Goal: Task Accomplishment & Management: Manage account settings

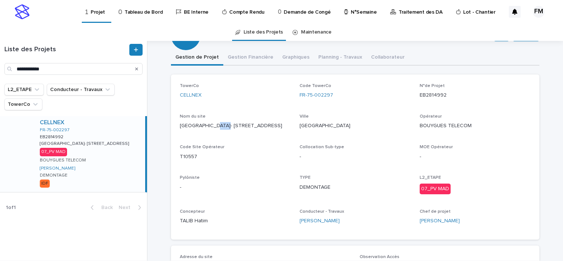
scroll to position [74, 0]
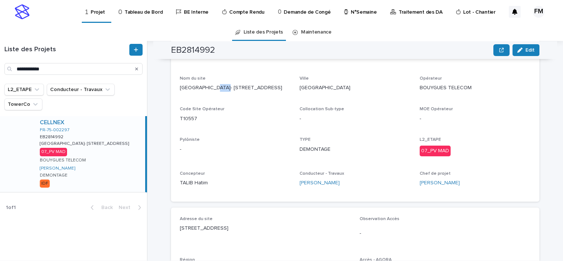
click at [112, 161] on div "CELLNEX FR-75-002297 EB2814992 EB2814992 [GEOGRAPHIC_DATA]- 6E/[STREET_ADDRESS]…" at bounding box center [89, 154] width 111 height 76
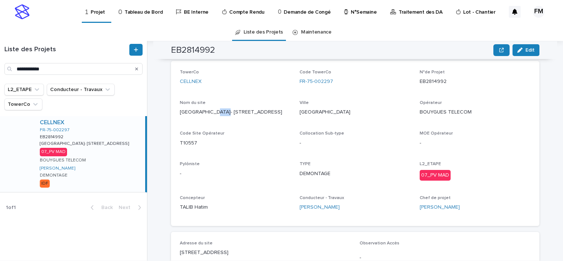
scroll to position [37, 0]
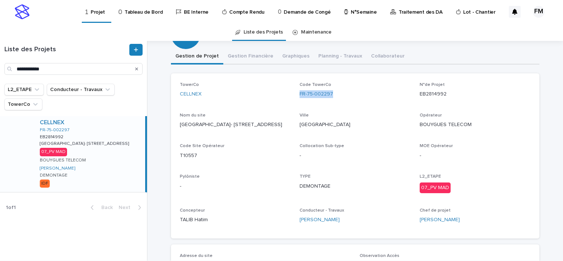
copy link "FR-75-002297"
drag, startPoint x: 334, startPoint y: 96, endPoint x: 296, endPoint y: 99, distance: 38.4
click at [296, 99] on div "TowerCo CELLNEX Code TowerCo FR-75-002297 N°de Projet EB2814992 Nom du site PAR…" at bounding box center [355, 155] width 351 height 147
click at [140, 6] on p "Tableau de Bord" at bounding box center [144, 7] width 38 height 15
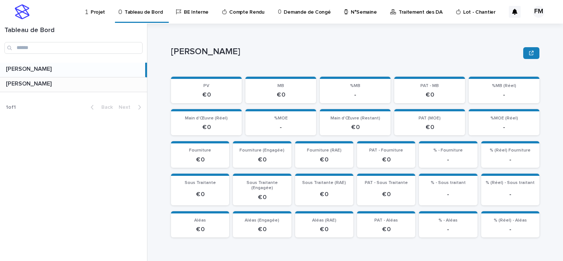
click at [71, 82] on p at bounding box center [75, 83] width 138 height 7
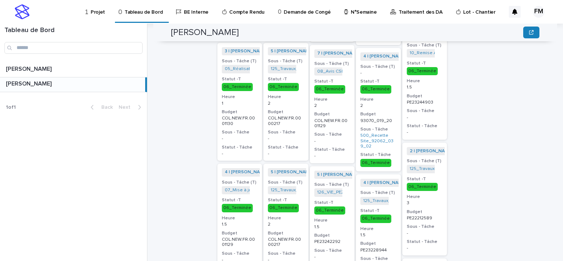
scroll to position [1052, 0]
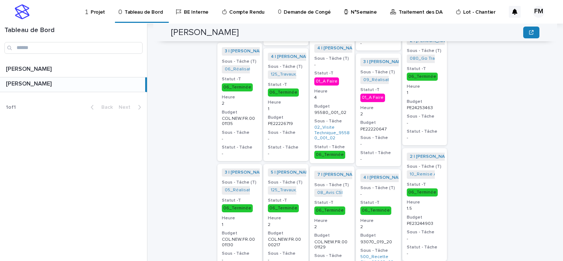
click at [351, 12] on p "N°Semaine" at bounding box center [364, 7] width 26 height 15
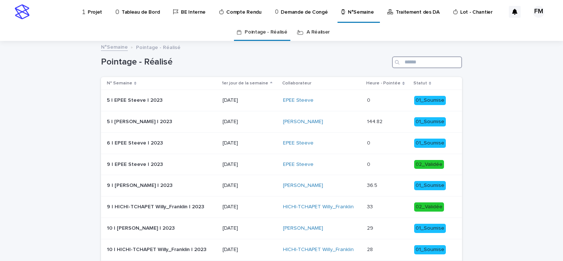
click at [415, 57] on input "Search" at bounding box center [427, 62] width 70 height 12
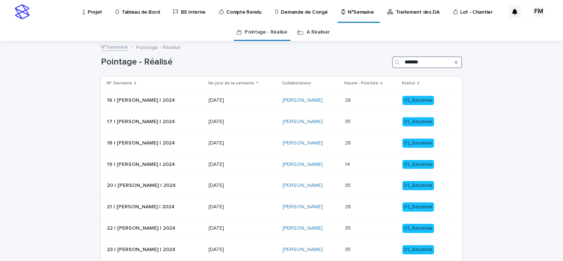
type input "*******"
click at [283, 13] on p "Demande de Congé" at bounding box center [304, 7] width 47 height 15
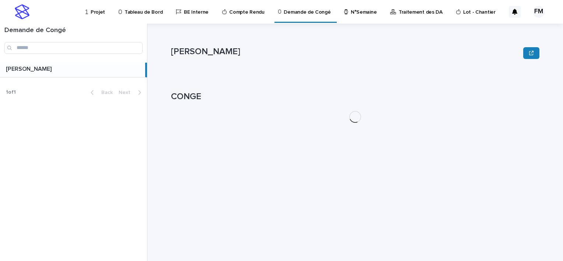
click at [389, 12] on div "Traitement des DA" at bounding box center [417, 7] width 56 height 15
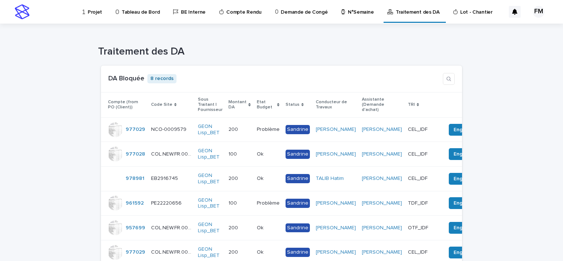
click at [411, 11] on p "Traitement des DA" at bounding box center [418, 7] width 44 height 15
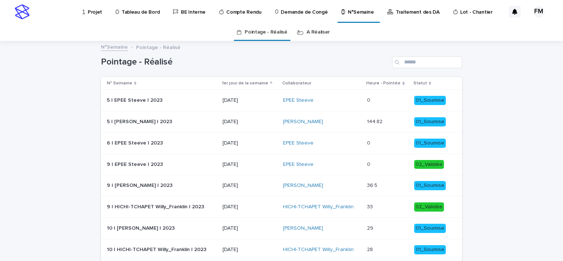
click at [324, 36] on link "A Réaliser" at bounding box center [318, 32] width 23 height 17
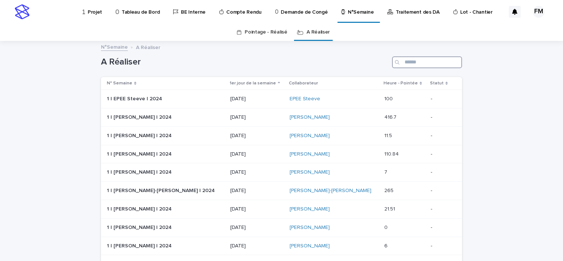
click at [408, 64] on input "Search" at bounding box center [427, 62] width 70 height 12
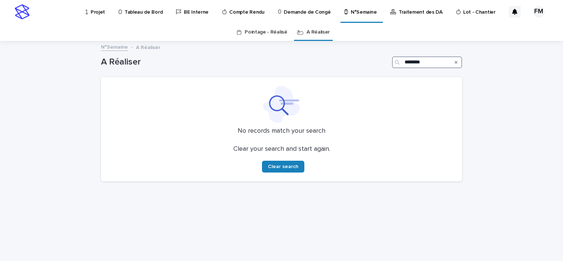
click at [421, 67] on input "********" at bounding box center [427, 62] width 70 height 12
type input "*******"
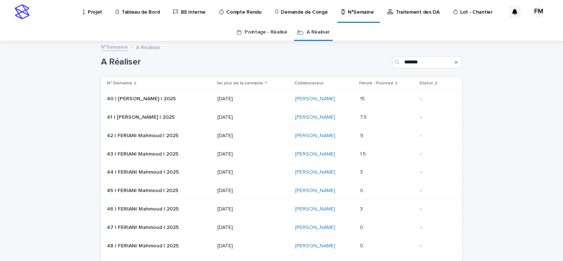
click at [256, 118] on p "[DATE]" at bounding box center [252, 117] width 71 height 6
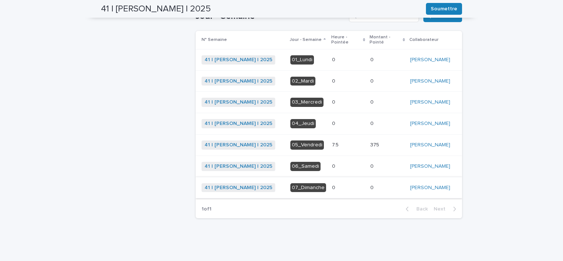
scroll to position [238, 0]
click at [353, 191] on div "0 0" at bounding box center [348, 188] width 32 height 12
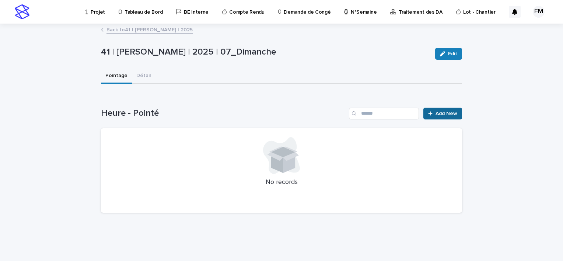
click at [434, 109] on link "Add New" at bounding box center [442, 114] width 39 height 12
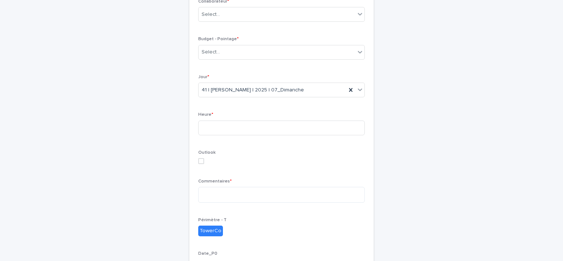
scroll to position [74, 0]
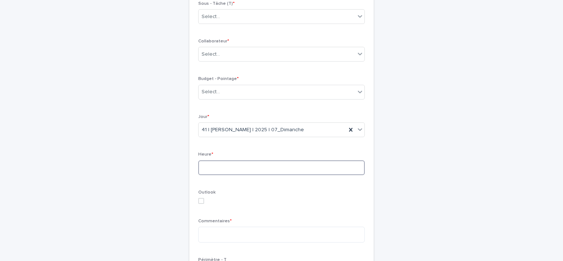
click at [227, 167] on input at bounding box center [281, 167] width 167 height 15
type input "**"
click at [262, 192] on p "Outlook" at bounding box center [281, 192] width 167 height 5
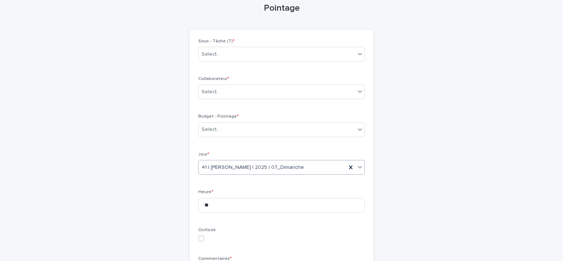
scroll to position [0, 0]
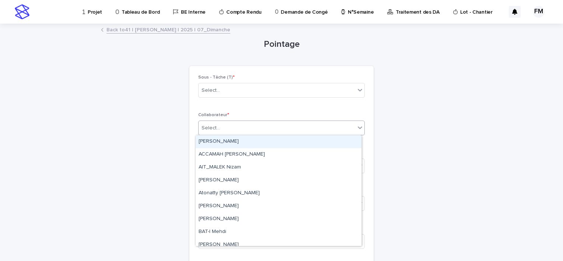
click at [235, 133] on div "Select..." at bounding box center [277, 128] width 157 height 12
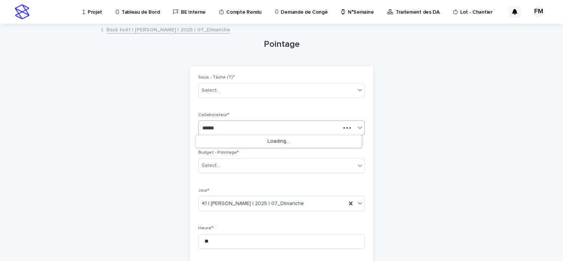
type input "*******"
click at [275, 139] on div "[PERSON_NAME]" at bounding box center [279, 141] width 166 height 13
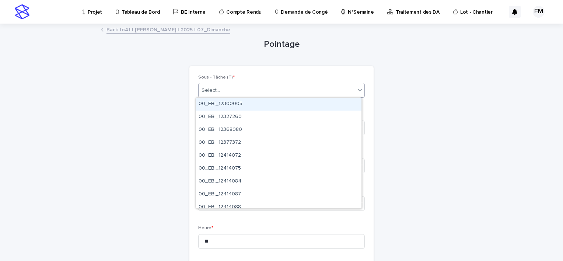
click at [214, 89] on div "Select..." at bounding box center [211, 91] width 18 height 8
paste input "**********"
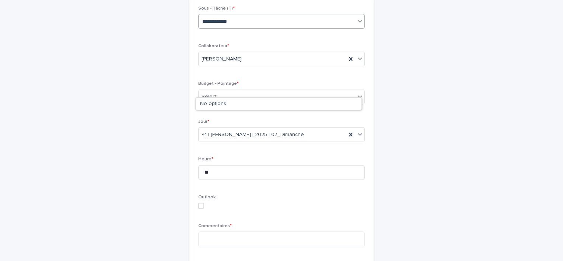
scroll to position [74, 0]
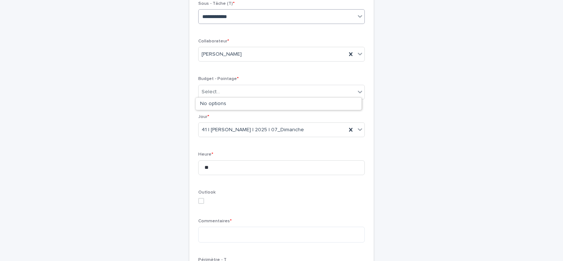
type input "**********"
click at [231, 158] on div "Heure * **" at bounding box center [281, 166] width 167 height 29
click at [227, 98] on div "Select..." at bounding box center [281, 92] width 167 height 15
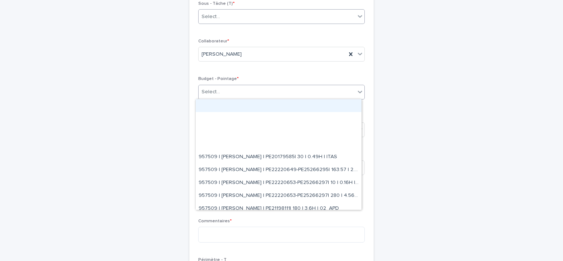
paste input "**********"
type input "**********"
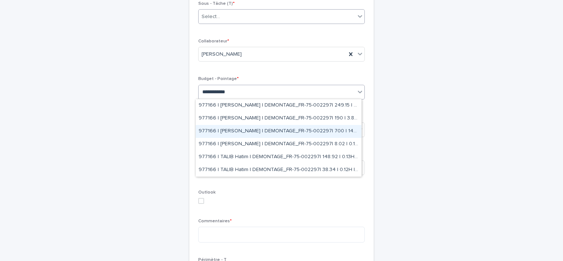
drag, startPoint x: 240, startPoint y: 124, endPoint x: 241, endPoint y: 133, distance: 8.5
click at [241, 133] on div "977166 | FERIANI Mahmoud | DEMONTAGE_FR-75-002297| 700 | 14H | 07_PV MAD" at bounding box center [279, 131] width 166 height 13
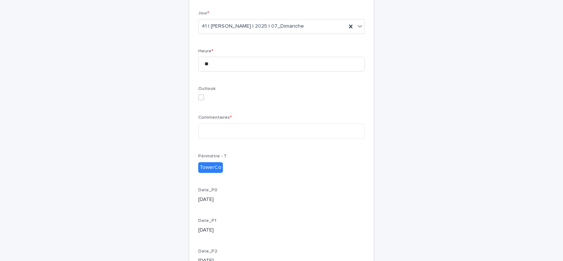
scroll to position [154, 0]
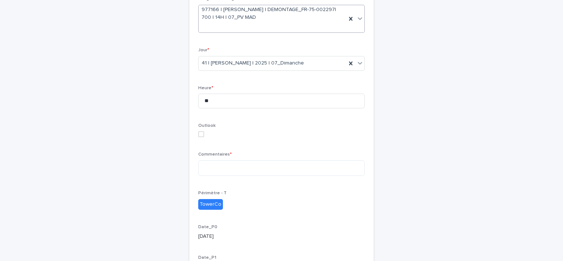
click at [220, 158] on div "Commentaires *" at bounding box center [281, 167] width 167 height 30
drag, startPoint x: 220, startPoint y: 158, endPoint x: 215, endPoint y: 164, distance: 7.8
click at [217, 164] on textarea at bounding box center [281, 168] width 167 height 16
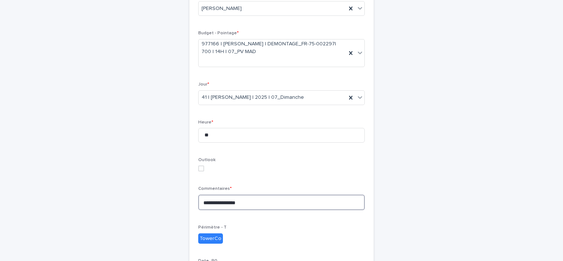
scroll to position [43, 0]
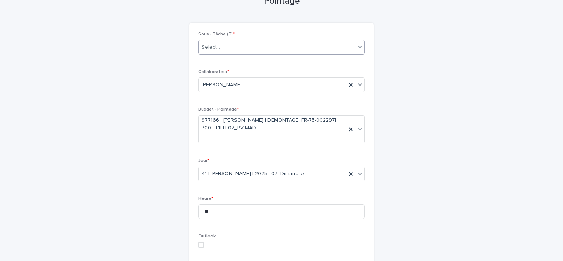
type textarea "**********"
click at [213, 52] on div "Select..." at bounding box center [277, 47] width 157 height 12
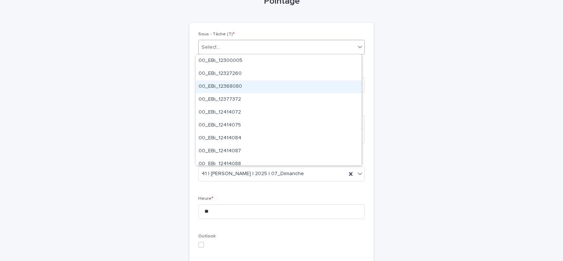
paste input "**********"
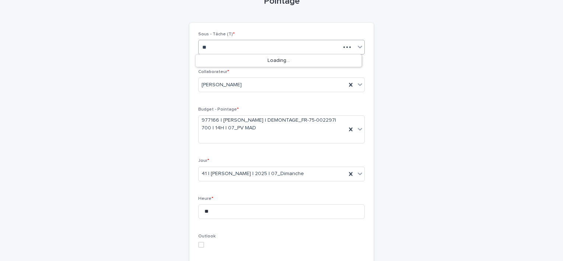
type input "*"
paste input "*********"
type input "*********"
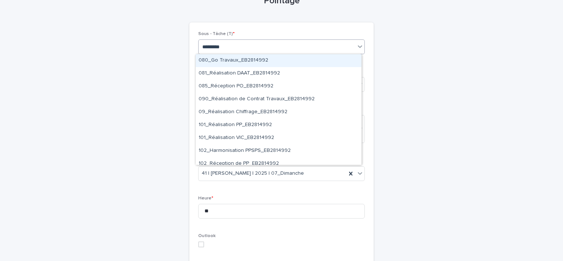
click at [249, 64] on div "080_Go Travaux_EB2814992" at bounding box center [279, 60] width 166 height 13
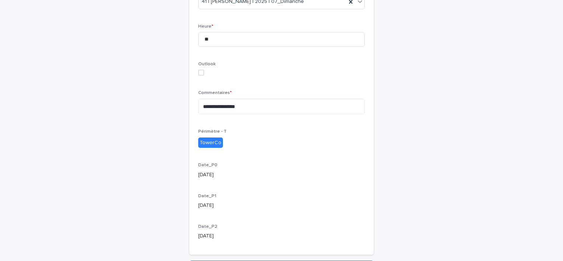
scroll to position [263, 0]
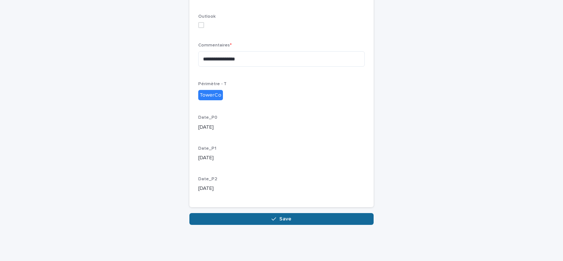
click at [232, 214] on button "Save" at bounding box center [281, 219] width 184 height 12
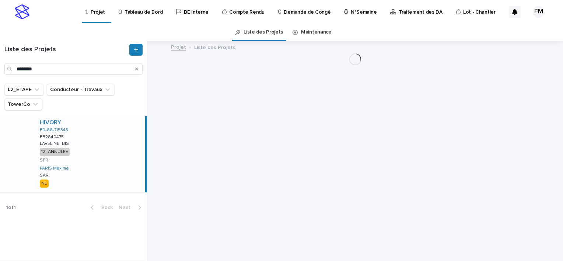
click at [59, 80] on div "Liste des Projets ********" at bounding box center [73, 62] width 147 height 43
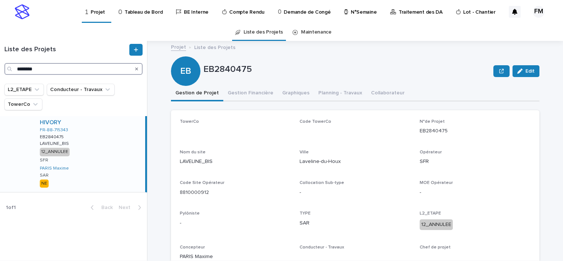
click at [65, 73] on input "********" at bounding box center [73, 69] width 138 height 12
click at [65, 72] on input "********" at bounding box center [73, 69] width 138 height 12
paste input "****"
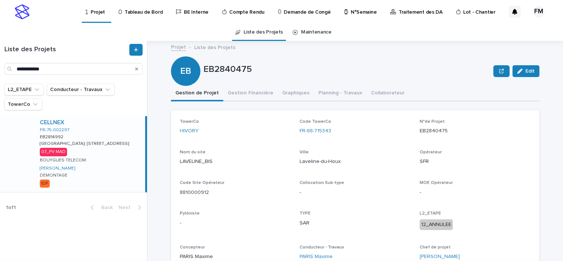
click at [130, 148] on div "CELLNEX FR-75-002297 EB2814992 EB2814992 [GEOGRAPHIC_DATA]- 6E/[STREET_ADDRESS]…" at bounding box center [89, 154] width 111 height 76
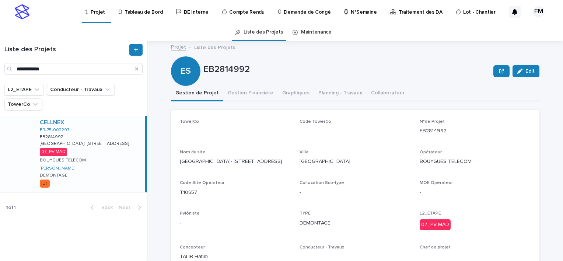
click at [432, 129] on p "EB2814992" at bounding box center [475, 131] width 111 height 8
copy p "EB2814992"
click at [103, 64] on input "**********" at bounding box center [73, 69] width 138 height 12
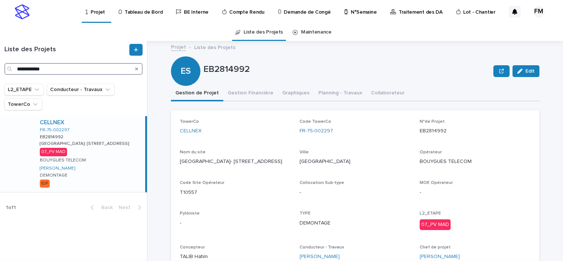
click at [103, 64] on input "**********" at bounding box center [73, 69] width 138 height 12
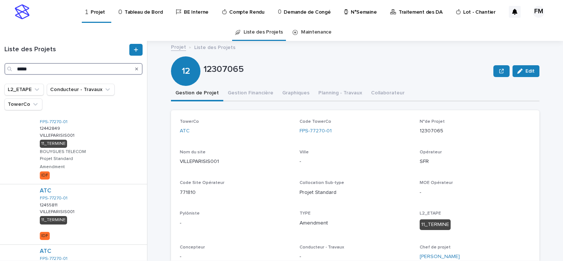
scroll to position [37, 0]
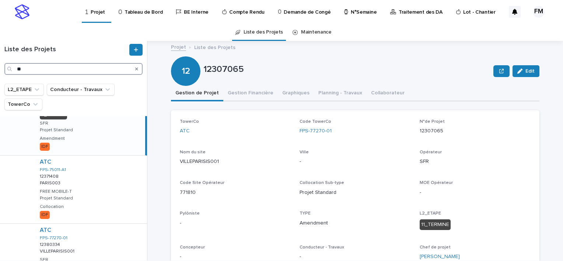
type input "*"
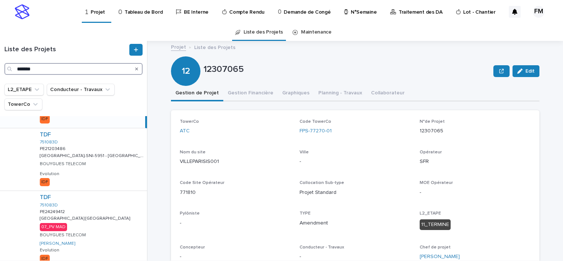
scroll to position [100, 0]
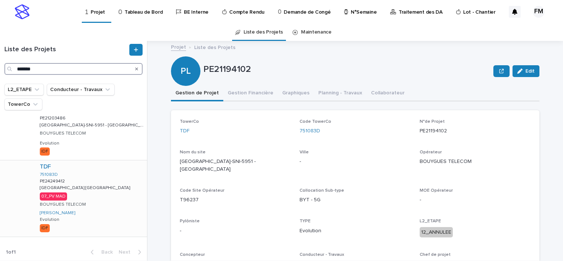
type input "*******"
click at [102, 188] on div "TDF 751083D PE24249412 PE24249412 [GEOGRAPHIC_DATA] [GEOGRAPHIC_DATA] [GEOGRAPH…" at bounding box center [90, 198] width 113 height 76
click at [430, 127] on p "PE21194102" at bounding box center [475, 131] width 111 height 8
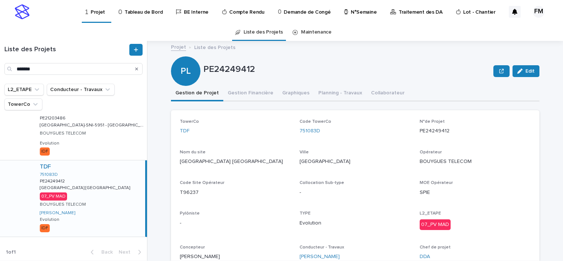
click at [426, 130] on p "PE24249412" at bounding box center [475, 131] width 111 height 8
copy p "PE24249412"
click at [106, 12] on div "Projet" at bounding box center [97, 7] width 24 height 15
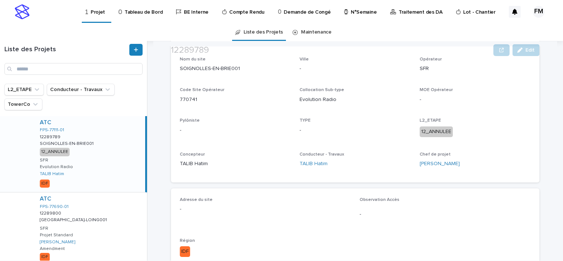
scroll to position [111, 0]
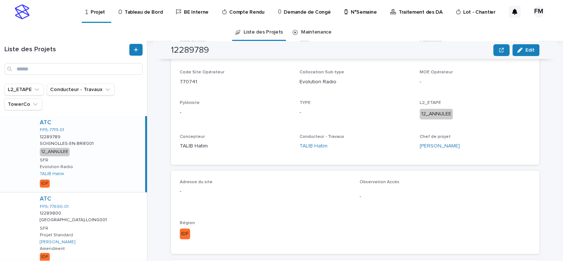
click at [356, 12] on p "N°Semaine" at bounding box center [364, 7] width 26 height 15
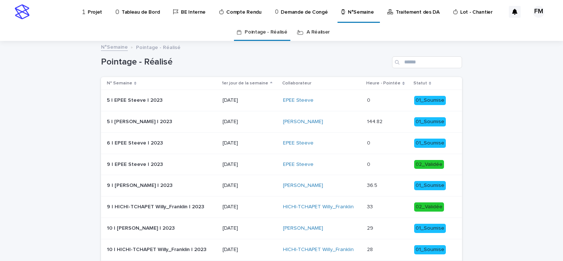
click at [432, 55] on div "Pointage - Réalisé" at bounding box center [281, 59] width 361 height 35
click at [431, 58] on input "Search" at bounding box center [427, 62] width 70 height 12
click at [315, 32] on link "A Réaliser" at bounding box center [318, 32] width 23 height 17
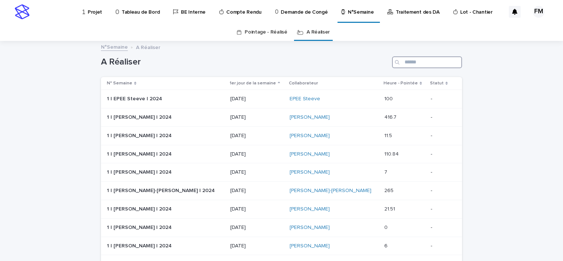
click at [412, 64] on input "Search" at bounding box center [427, 62] width 70 height 12
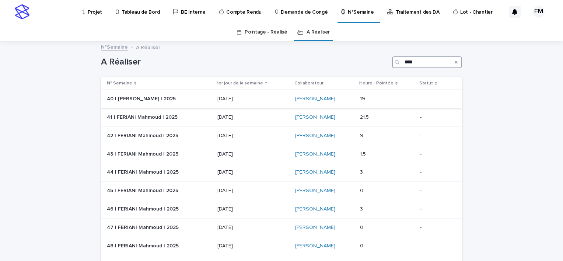
type input "****"
click at [260, 98] on p "29/09/2025" at bounding box center [252, 99] width 71 height 6
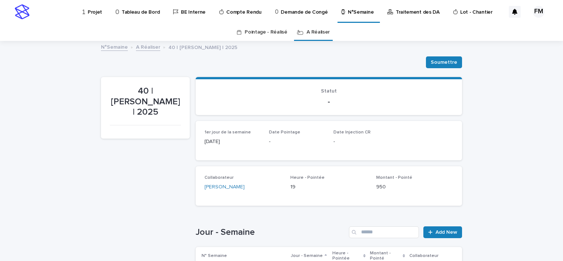
click at [412, 203] on div "Collaborateur FERIANI Mahmoud Heure - Pointée 19 Montant - Pointé 950" at bounding box center [329, 185] width 266 height 39
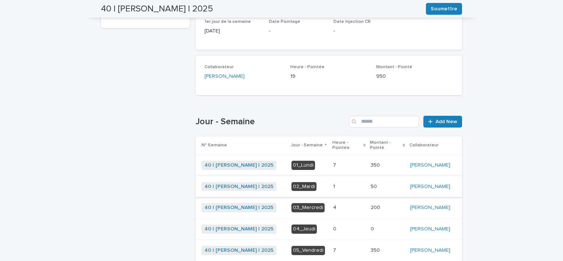
scroll to position [147, 0]
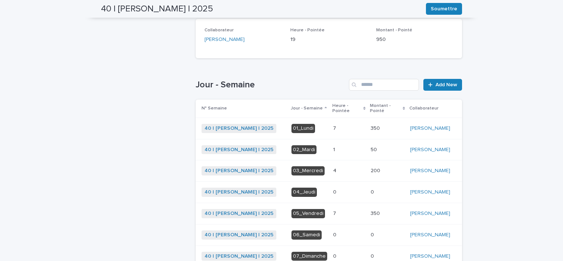
click at [346, 153] on p at bounding box center [349, 150] width 32 height 6
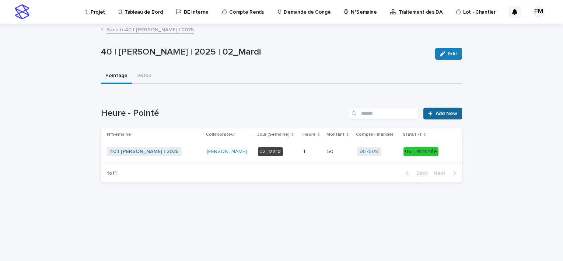
click at [434, 115] on div at bounding box center [431, 113] width 7 height 5
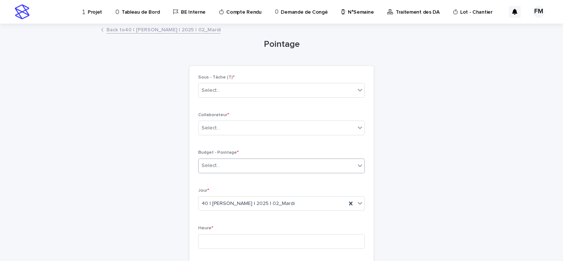
click at [232, 166] on div "Select..." at bounding box center [277, 166] width 157 height 12
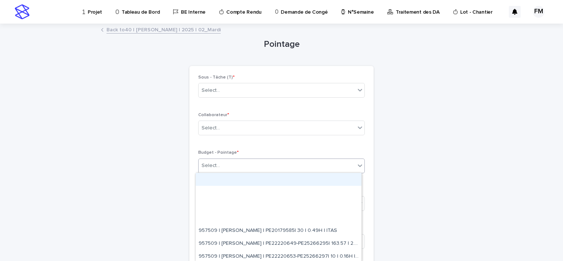
paste input "**********"
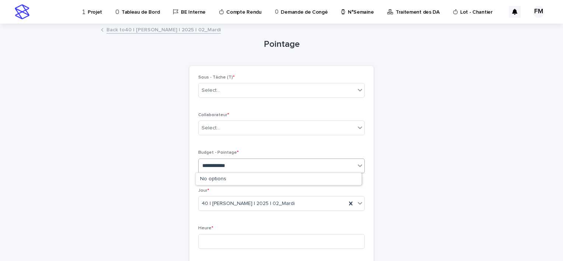
type input "**********"
click at [402, 198] on div "Pointage Loading... Saving… Loading... Saving… Loading... Saving… Sous - Tâche …" at bounding box center [281, 249] width 361 height 450
click at [89, 12] on p "Projet" at bounding box center [95, 7] width 14 height 15
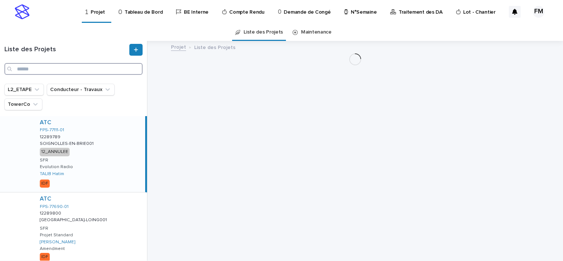
click at [81, 70] on input "Search" at bounding box center [73, 69] width 138 height 12
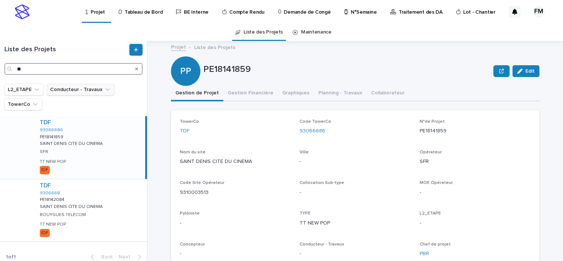
type input "*"
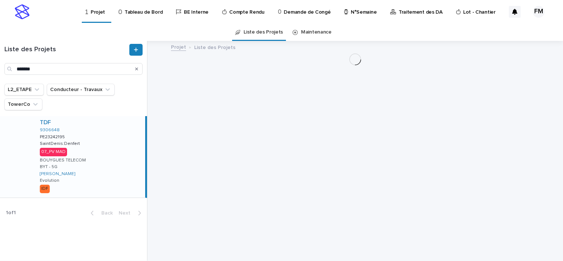
drag, startPoint x: 157, startPoint y: 204, endPoint x: 153, endPoint y: 199, distance: 6.4
click at [157, 203] on div "Projet Liste des Projets" at bounding box center [359, 151] width 407 height 220
click at [115, 162] on div "TDF 9306648 PE23242195 PE23242195 SaintDenis:Denfert SaintDenis:Denfert 07_PV M…" at bounding box center [89, 156] width 111 height 81
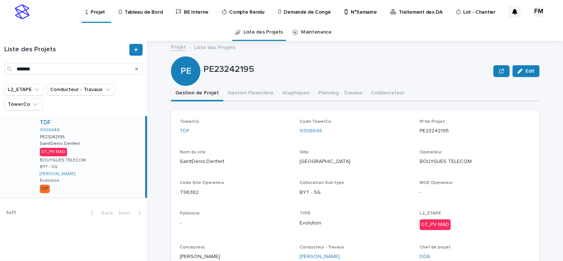
click at [431, 127] on p "PE23242195" at bounding box center [475, 131] width 111 height 8
copy p "PE23242195"
click at [63, 63] on input "*******" at bounding box center [73, 69] width 138 height 12
click at [59, 69] on input "*******" at bounding box center [73, 69] width 138 height 12
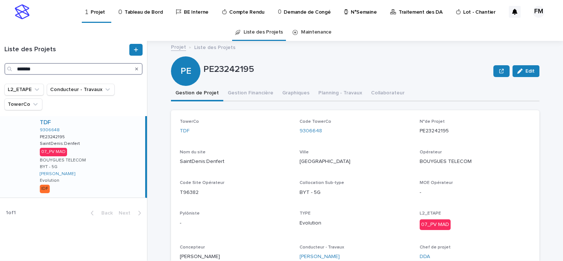
click at [59, 69] on input "*******" at bounding box center [73, 69] width 138 height 12
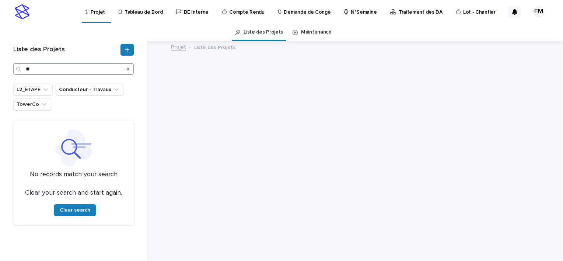
type input "*"
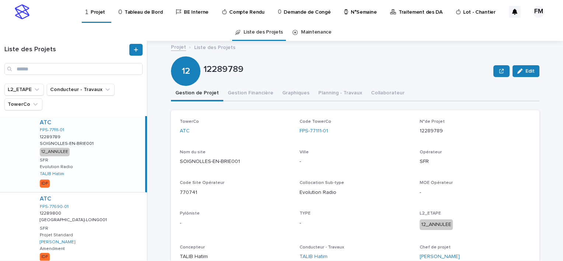
click at [66, 62] on div "Liste des Projets" at bounding box center [73, 59] width 147 height 31
drag, startPoint x: 62, startPoint y: 66, endPoint x: 64, endPoint y: 69, distance: 3.8
click at [62, 66] on input "Search" at bounding box center [73, 69] width 138 height 12
paste input "**********"
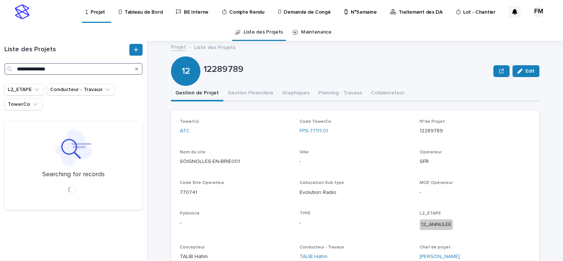
type input "**********"
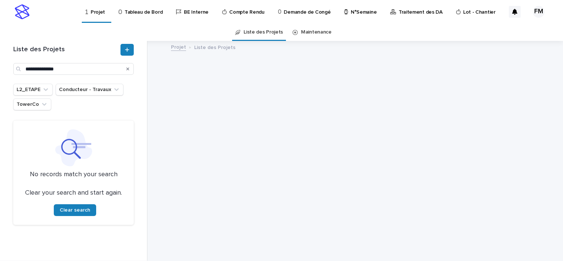
click at [96, 105] on ul "L2_ETAPE Conducteur - Travaux TowerCo" at bounding box center [73, 96] width 123 height 29
click at [142, 13] on p "Tableau de Bord" at bounding box center [144, 7] width 38 height 15
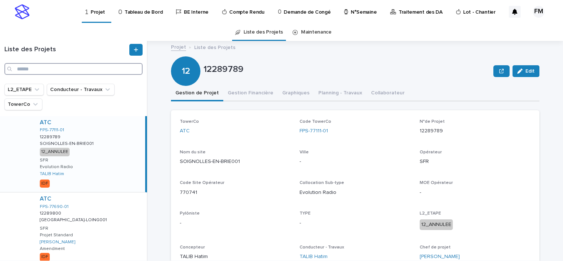
click at [47, 69] on input "Search" at bounding box center [73, 69] width 138 height 12
click at [73, 68] on input "Search" at bounding box center [73, 69] width 138 height 12
paste input "**********"
type input "**********"
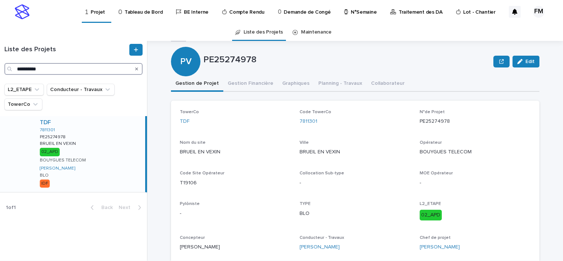
scroll to position [37, 0]
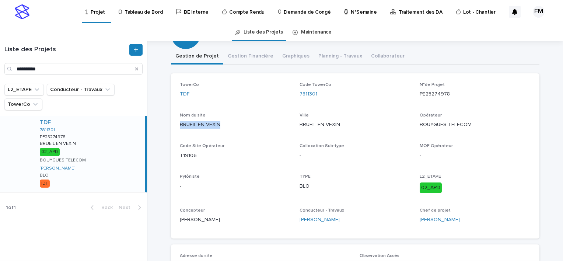
drag, startPoint x: 206, startPoint y: 124, endPoint x: 168, endPoint y: 124, distance: 38.0
click at [171, 124] on div "TowerCo TDF Code TowerCo 7811301 N°de Projet PE25274978 Nom du site BRUEIL EN V…" at bounding box center [355, 155] width 368 height 165
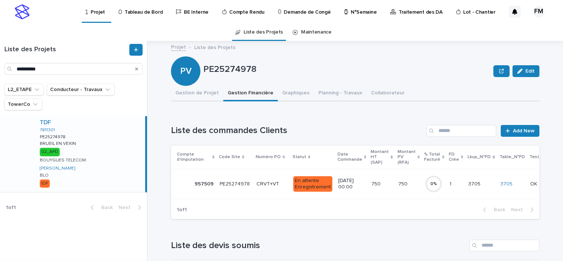
click at [307, 174] on div "En attente Enregistrement" at bounding box center [312, 183] width 39 height 21
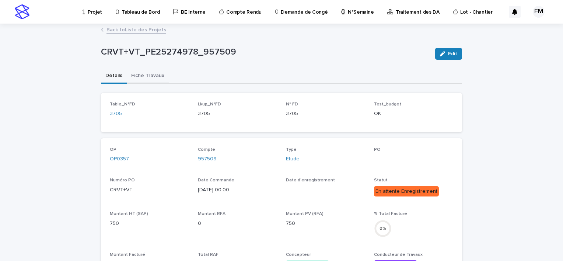
click at [161, 77] on button "Fiche Travaux" at bounding box center [148, 76] width 42 height 15
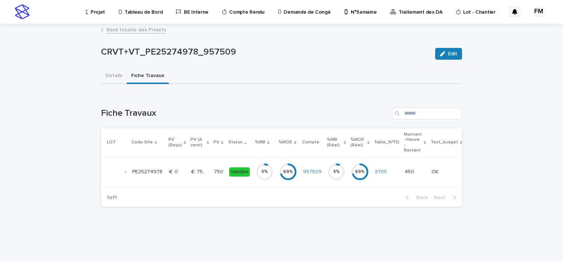
click at [256, 160] on div "5 %" at bounding box center [265, 172] width 18 height 24
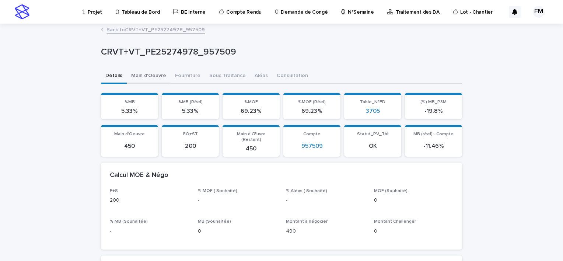
click at [146, 76] on button "Main d'Oeuvre" at bounding box center [149, 76] width 44 height 15
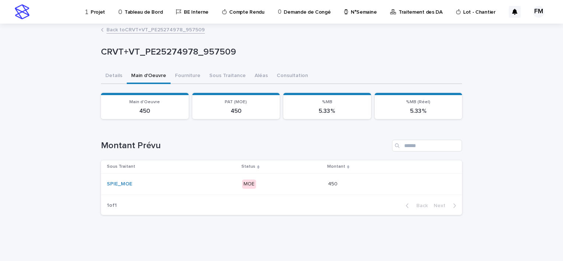
click at [214, 179] on div "SPIE_MOE" at bounding box center [171, 184] width 129 height 12
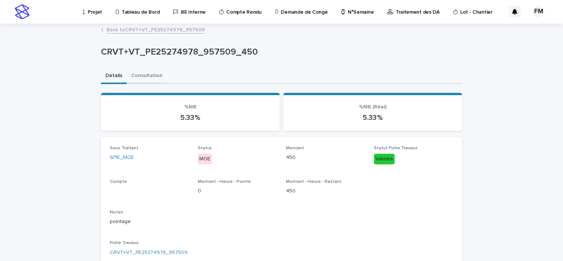
click at [147, 76] on button "Consultation" at bounding box center [147, 76] width 40 height 15
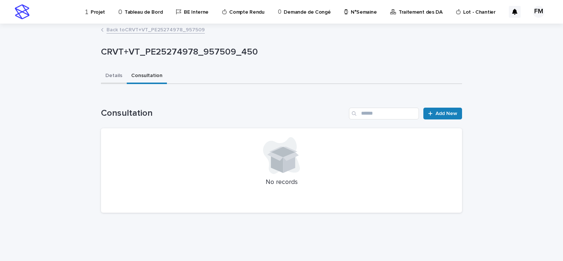
click at [115, 72] on button "Details" at bounding box center [114, 76] width 26 height 15
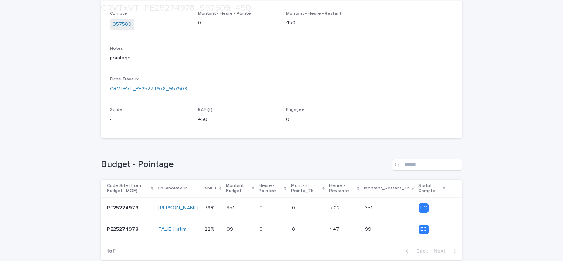
scroll to position [184, 0]
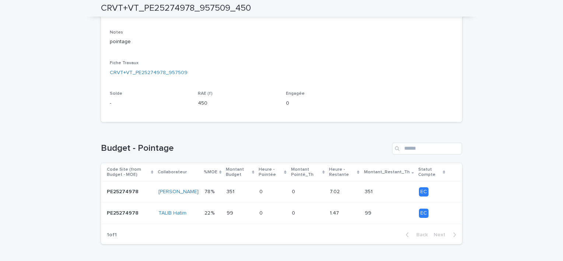
click at [315, 195] on p at bounding box center [308, 192] width 32 height 6
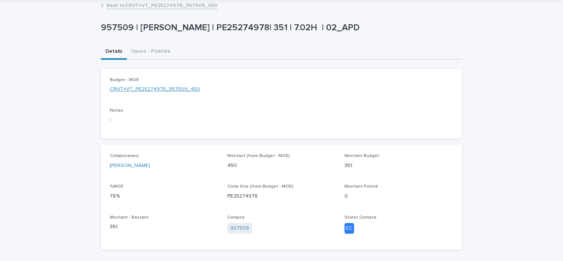
scroll to position [37, 0]
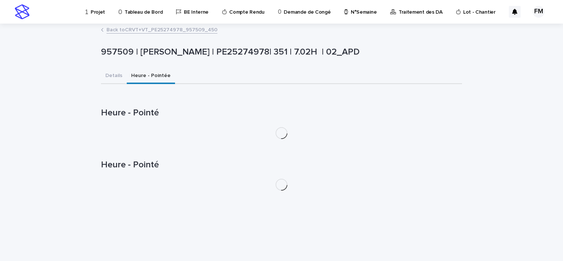
click at [147, 43] on div "957509 | FERIANI Mahmoud | PE25274978| 351 | 7.02H | 02_APD 957509 | FERIANI Ma…" at bounding box center [281, 110] width 361 height 172
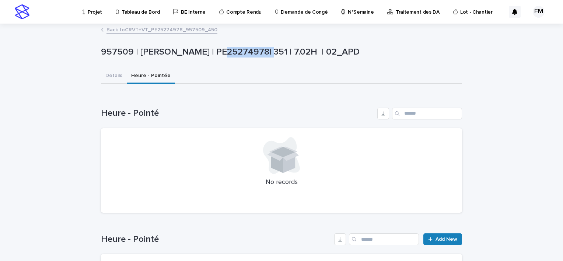
drag, startPoint x: 217, startPoint y: 51, endPoint x: 266, endPoint y: 49, distance: 49.4
click at [266, 49] on p "957509 | FERIANI Mahmoud | PE25274978| 351 | 7.02H | 02_APD" at bounding box center [280, 52] width 358 height 11
copy p "PE25274978"
click at [144, 29] on link "Back to CRVT+VT_PE25274978_957509_450" at bounding box center [161, 29] width 111 height 8
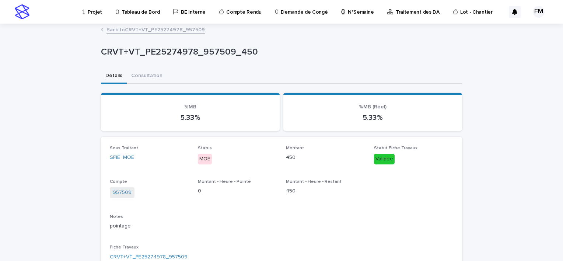
click at [144, 29] on link "Back to CRVT+VT_PE25274978_957509" at bounding box center [155, 29] width 98 height 8
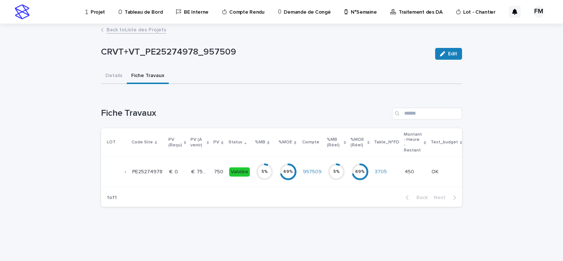
click at [144, 29] on link "Back to Liste des Projets" at bounding box center [136, 29] width 60 height 8
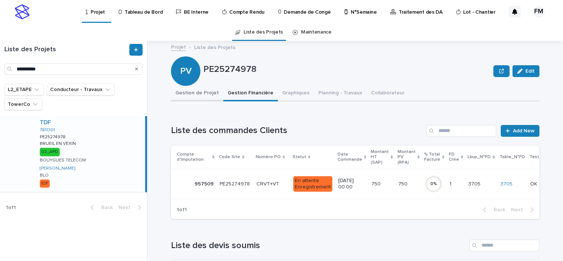
click at [199, 89] on button "Gestion de Projet" at bounding box center [197, 93] width 52 height 15
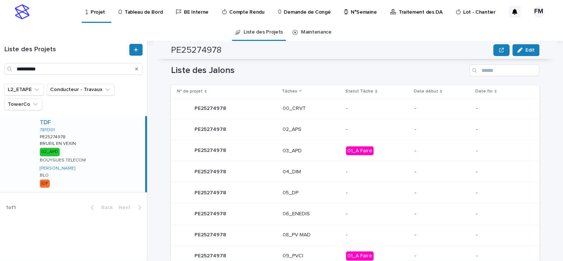
scroll to position [332, 0]
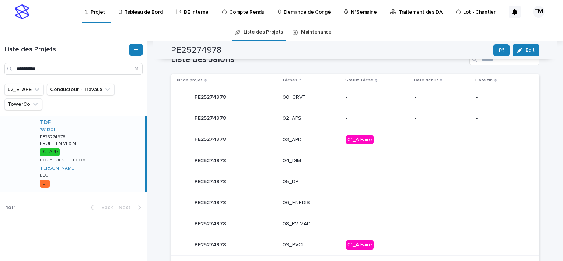
click at [324, 146] on td "03_APD" at bounding box center [311, 139] width 63 height 21
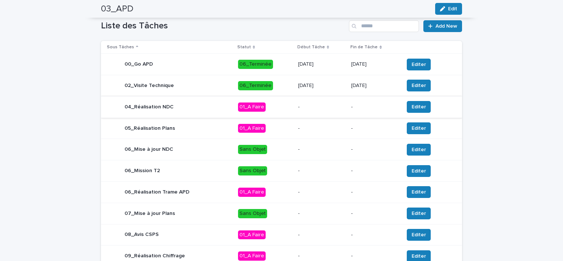
scroll to position [258, 0]
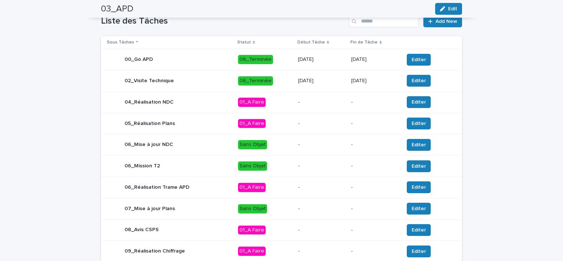
click at [203, 188] on div "06_Réalisation Trame APD" at bounding box center [169, 187] width 125 height 15
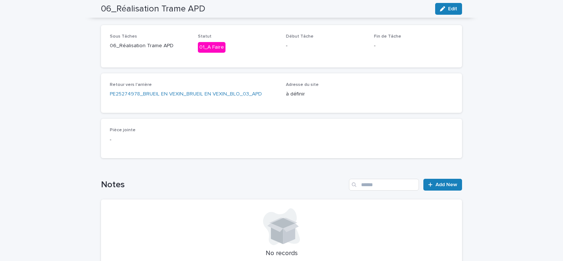
scroll to position [22, 0]
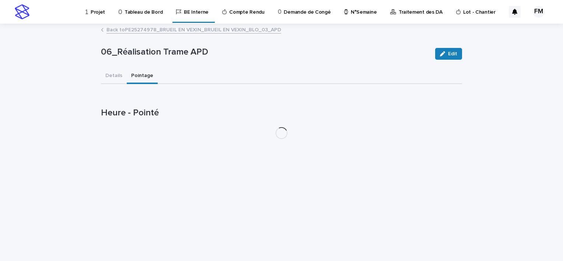
click at [147, 52] on div "06_Réalisation Trame APD Edit 06_Réalisation Trame APD Edit Sorry, there was an…" at bounding box center [281, 84] width 361 height 120
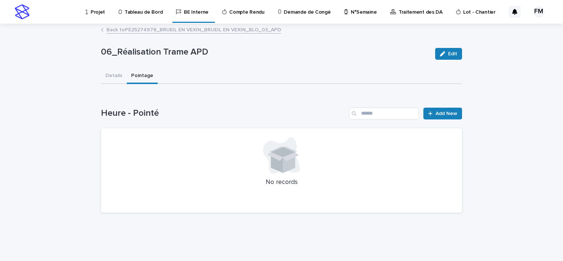
click at [430, 119] on div "Heure - Pointé Add New No records" at bounding box center [281, 160] width 361 height 105
click at [434, 113] on div at bounding box center [431, 113] width 7 height 5
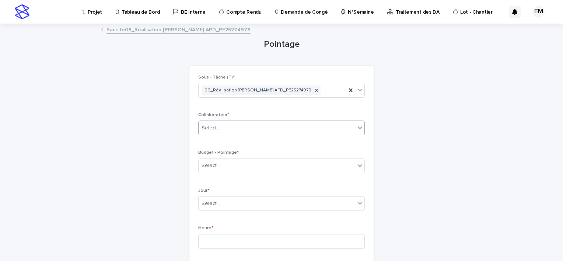
click at [251, 128] on div "Select..." at bounding box center [277, 128] width 157 height 12
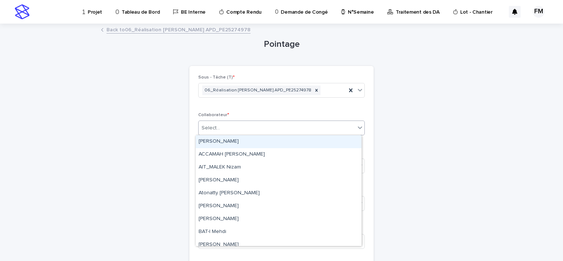
click at [413, 129] on div "Pointage Loading... Saving… Loading... Saving… Loading... Saving… Sous - Tâche …" at bounding box center [281, 249] width 361 height 450
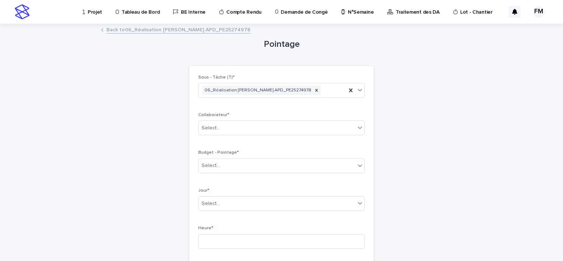
scroll to position [74, 0]
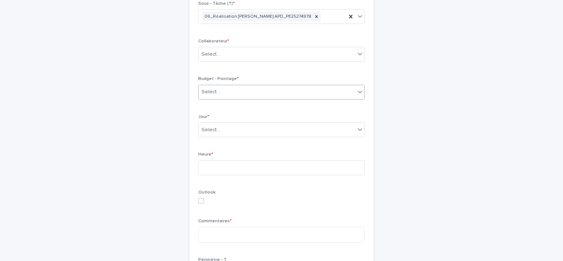
click at [227, 93] on div "Select..." at bounding box center [277, 92] width 157 height 12
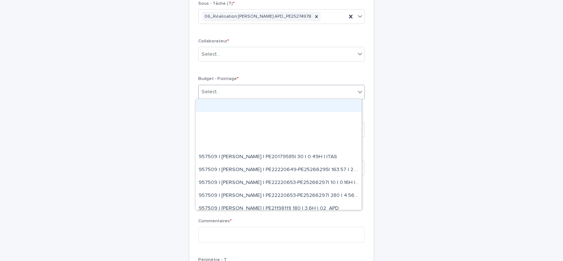
paste input "**********"
type input "**********"
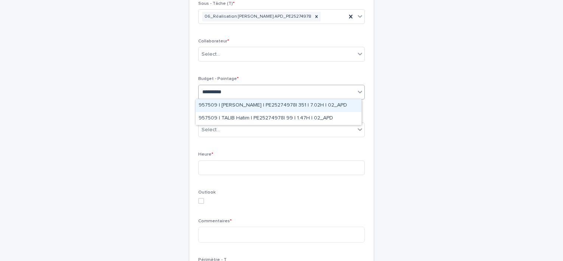
click at [231, 99] on div "957509 | FERIANI Mahmoud | PE25274978| 351 | 7.02H | 02_APD" at bounding box center [279, 105] width 166 height 13
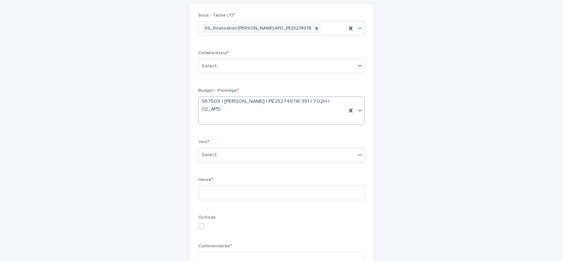
scroll to position [80, 0]
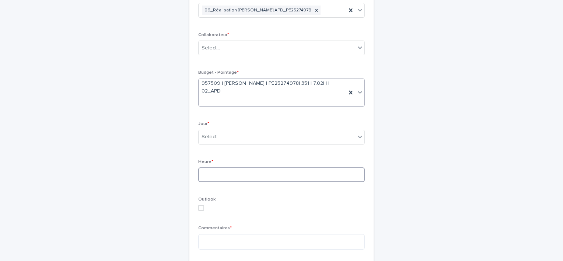
click at [216, 175] on input at bounding box center [281, 174] width 167 height 15
type input "*"
click at [220, 49] on div "Select..." at bounding box center [277, 48] width 157 height 12
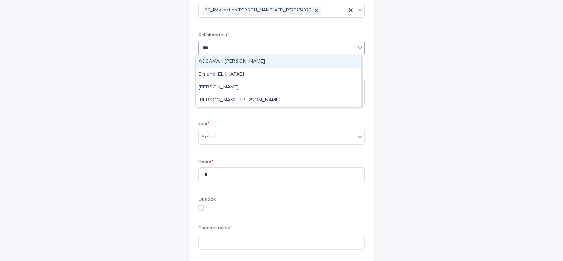
type input "****"
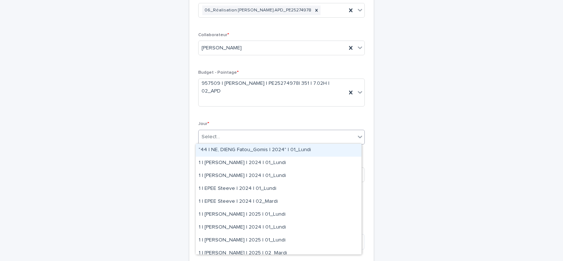
click at [229, 139] on div "Select..." at bounding box center [277, 137] width 157 height 12
type input "*"
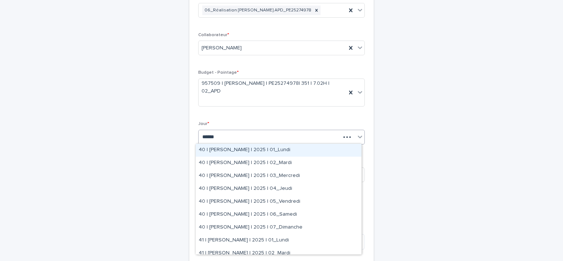
type input "*******"
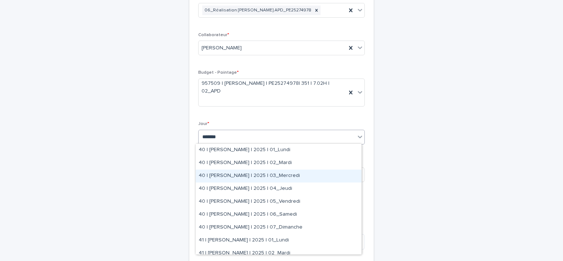
click at [245, 177] on div "40 | FERIANI Mahmoud | 2025 | 03_Mercredi" at bounding box center [279, 176] width 166 height 13
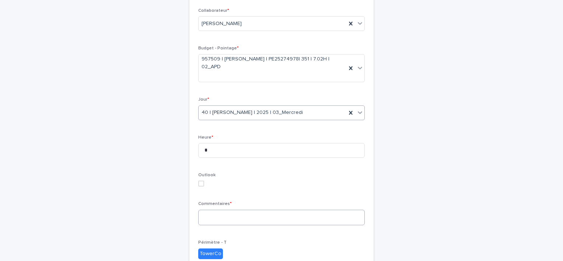
scroll to position [117, 0]
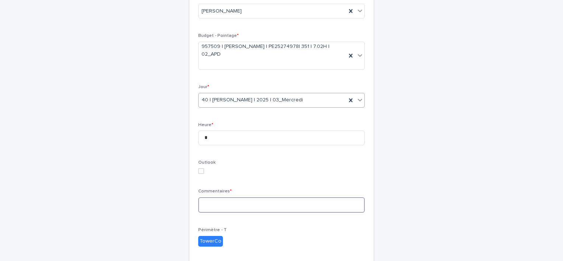
click at [253, 206] on textarea at bounding box center [281, 205] width 167 height 16
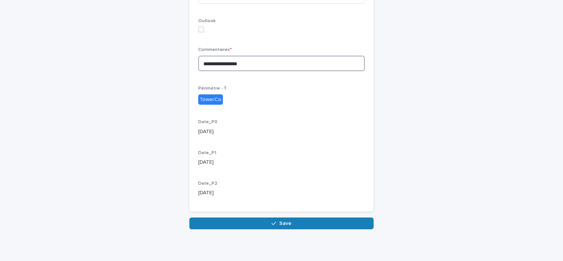
scroll to position [263, 0]
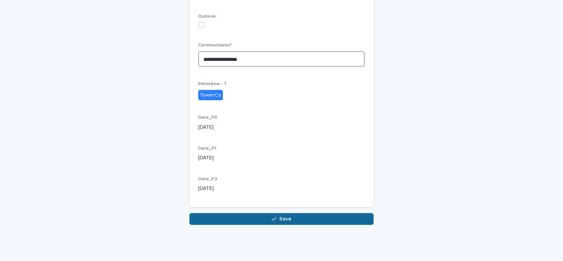
type textarea "**********"
click at [287, 214] on button "Save" at bounding box center [281, 219] width 184 height 12
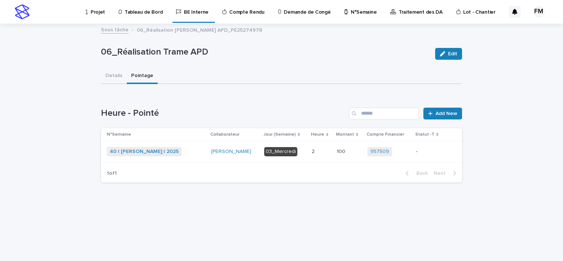
click at [342, 157] on div "100 100" at bounding box center [349, 152] width 25 height 12
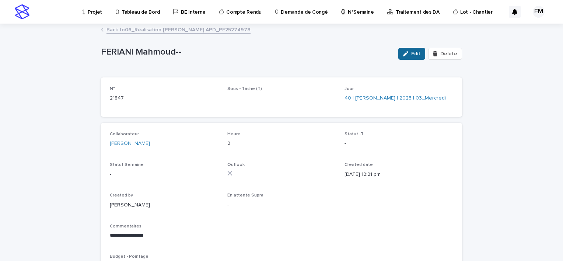
click at [416, 52] on span "Edit" at bounding box center [415, 53] width 9 height 5
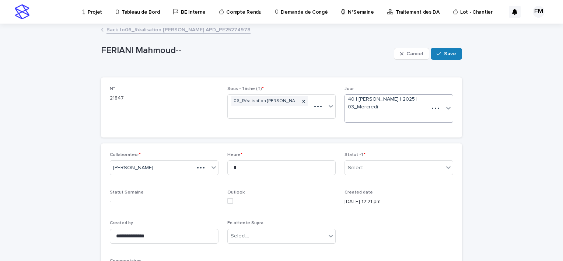
type textarea "**********"
click at [305, 164] on input "*" at bounding box center [281, 167] width 109 height 15
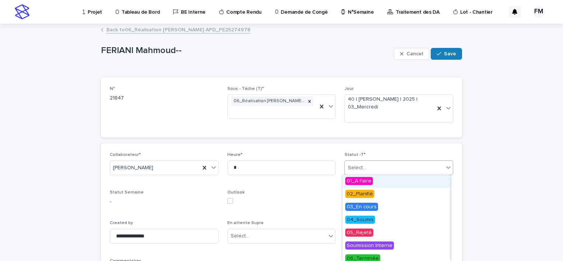
click at [394, 170] on div "Select..." at bounding box center [394, 168] width 99 height 12
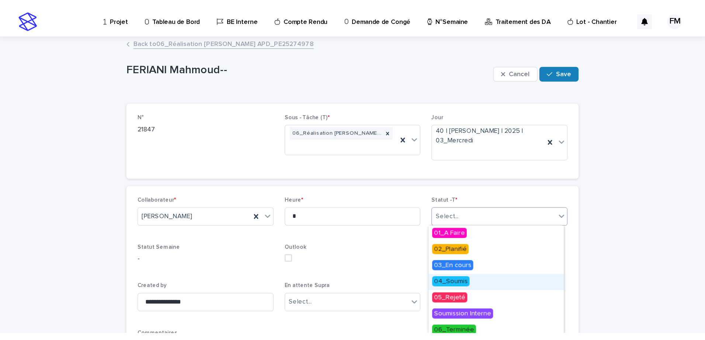
scroll to position [29, 0]
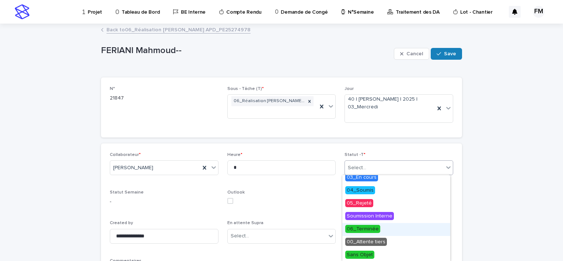
click at [369, 230] on span "06_Terminée" at bounding box center [362, 229] width 35 height 8
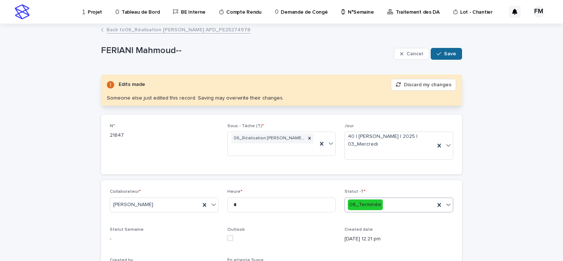
click at [450, 54] on span "Save" at bounding box center [450, 53] width 12 height 5
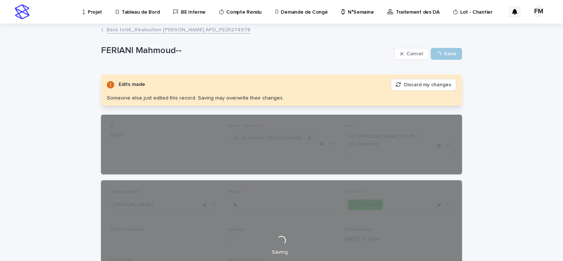
click at [177, 29] on link "Back to 06_Réalisation Trame APD_PE25274978" at bounding box center [178, 29] width 144 height 8
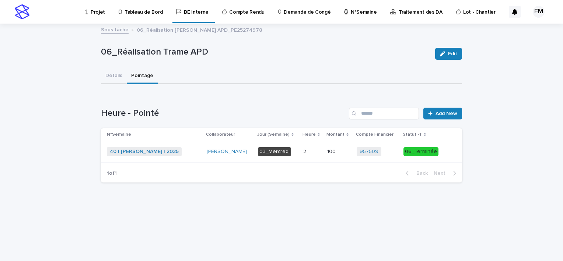
click at [266, 156] on div "03_Mercredi" at bounding box center [277, 151] width 39 height 15
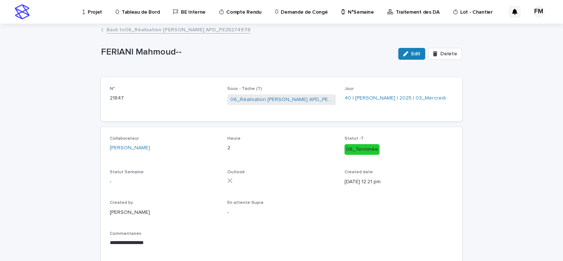
click at [141, 32] on link "Back to 06_Réalisation Trame APD_PE25274978" at bounding box center [178, 29] width 144 height 8
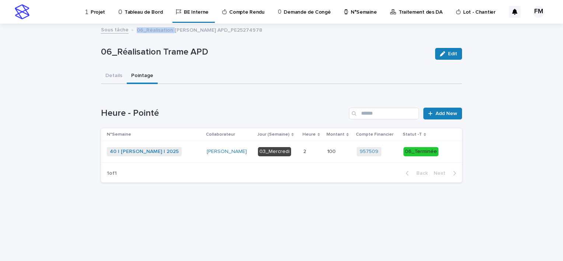
click at [141, 32] on p "06_Réalisation Trame APD_PE25274978" at bounding box center [200, 29] width 126 height 8
drag, startPoint x: 141, startPoint y: 32, endPoint x: 329, endPoint y: 56, distance: 189.0
click at [329, 56] on p "06_Réalisation Trame APD" at bounding box center [265, 52] width 328 height 11
click at [121, 73] on button "Details" at bounding box center [114, 76] width 26 height 15
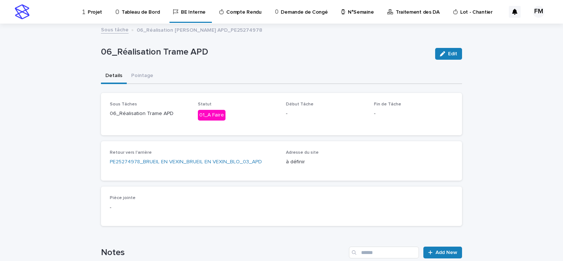
click at [93, 17] on link "Projet" at bounding box center [94, 11] width 24 height 23
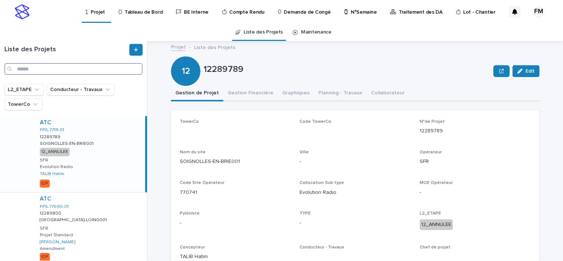
click at [84, 70] on input "Search" at bounding box center [73, 69] width 138 height 12
click at [400, 17] on link "Traitement des DA" at bounding box center [417, 11] width 56 height 23
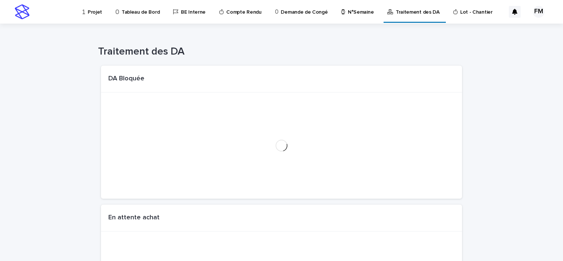
click at [351, 15] on p "N°Semaine" at bounding box center [361, 7] width 26 height 15
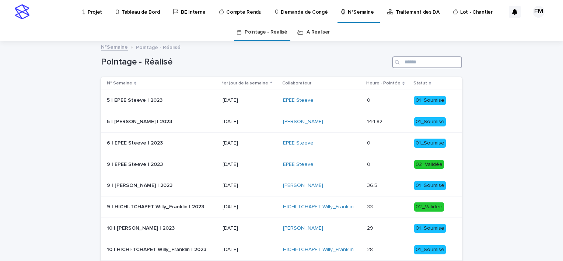
click at [427, 65] on input "Search" at bounding box center [427, 62] width 70 height 12
click at [317, 30] on link "A Réaliser" at bounding box center [318, 32] width 23 height 17
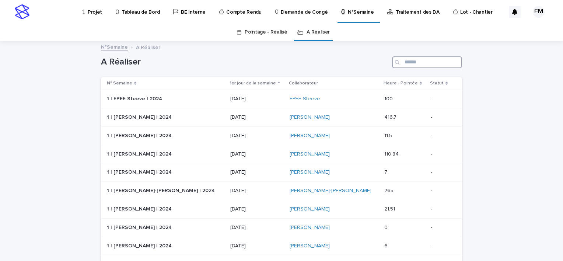
click at [437, 62] on input "Search" at bounding box center [427, 62] width 70 height 12
type input "*******"
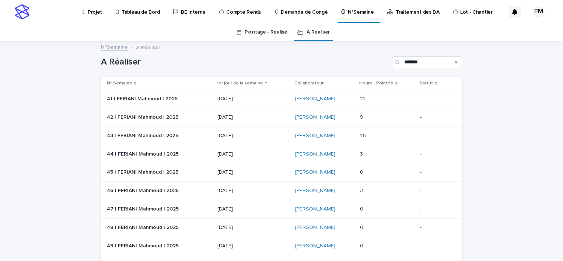
click at [284, 101] on p "[DATE]" at bounding box center [252, 99] width 71 height 6
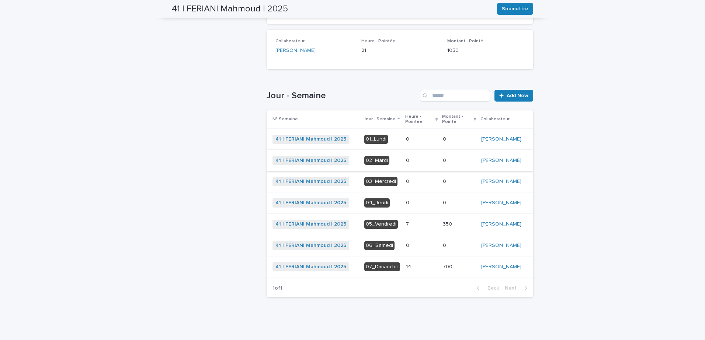
scroll to position [147, 0]
click at [412, 136] on p at bounding box center [421, 139] width 31 height 6
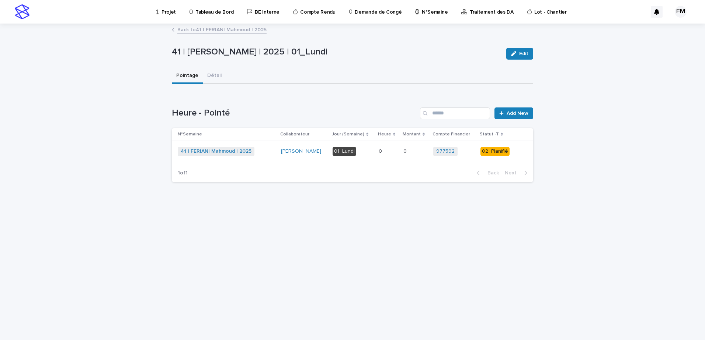
click at [399, 156] on td "0 0" at bounding box center [387, 151] width 24 height 21
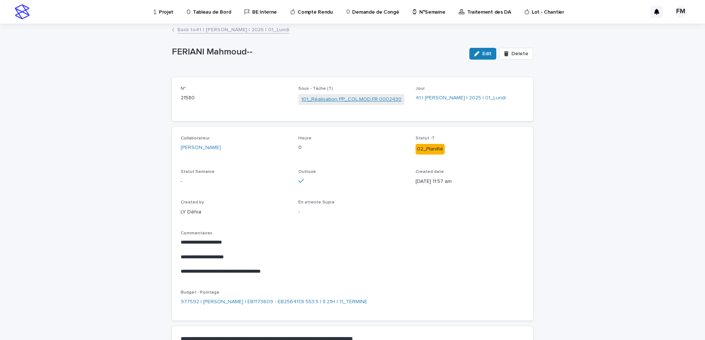
click at [345, 101] on link "101_Réalisation PP_COL.MOD.FR.0002430" at bounding box center [351, 100] width 100 height 8
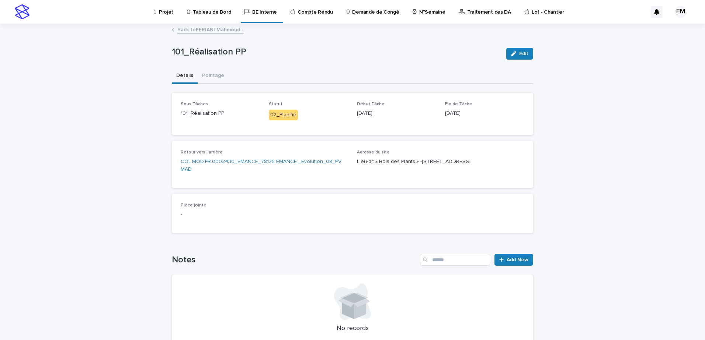
click at [209, 32] on link "Back to FERIANI Mahmoud--" at bounding box center [210, 29] width 66 height 8
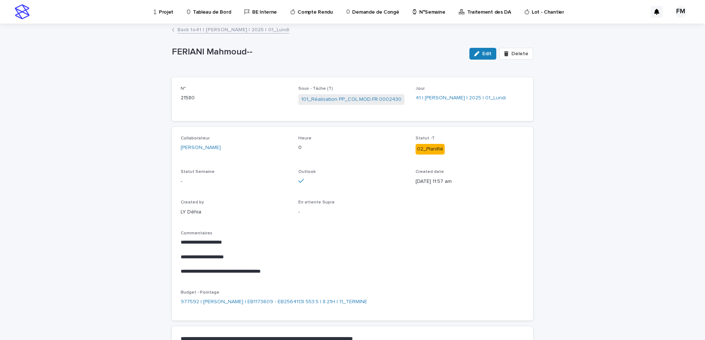
click at [209, 32] on link "Back to 41 | FERIANI Mahmoud | 2025 | 01_Lundi" at bounding box center [233, 29] width 112 height 8
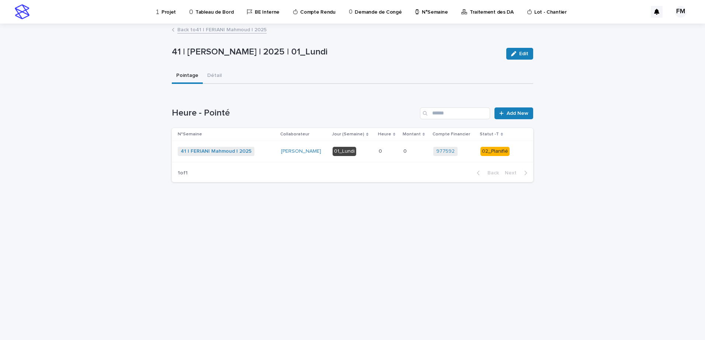
click at [373, 207] on div "Loading... Saving… Loading... Saving… 41 | FERIANI Mahmoud | 2025 | 01_Lundi Ed…" at bounding box center [352, 173] width 368 height 298
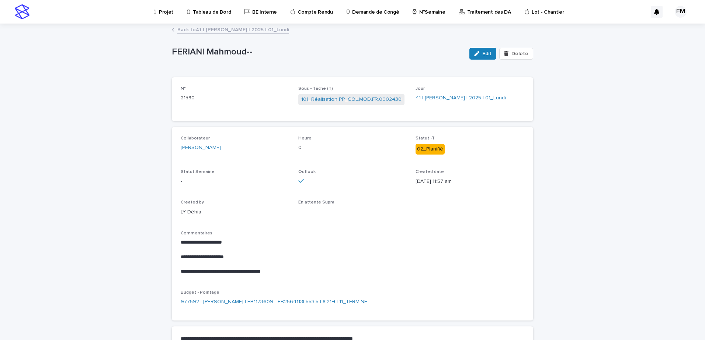
click at [237, 33] on link "Back to 41 | FERIANI Mahmoud | 2025 | 01_Lundi" at bounding box center [233, 29] width 112 height 8
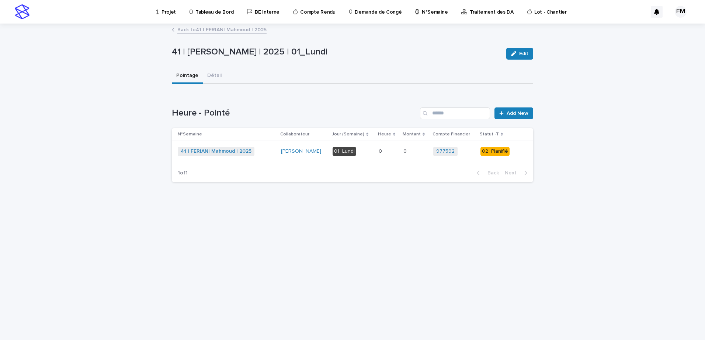
click at [237, 32] on link "Back to 41 | [PERSON_NAME] | 2025" at bounding box center [221, 29] width 89 height 8
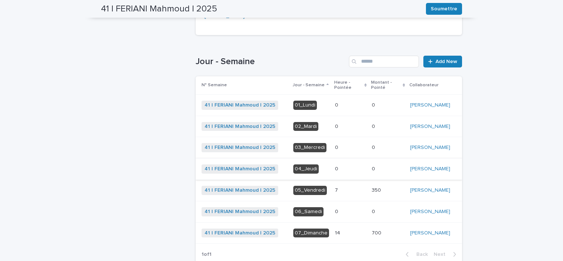
scroll to position [171, 0]
click at [356, 105] on p at bounding box center [350, 105] width 31 height 6
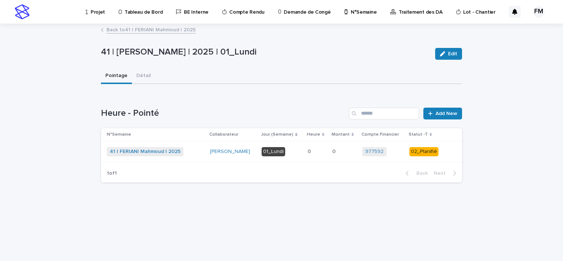
click at [336, 158] on td "0 0" at bounding box center [344, 151] width 30 height 21
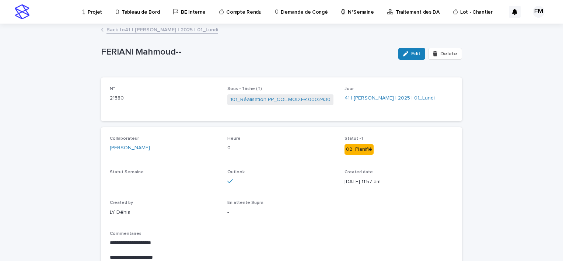
click at [416, 57] on button "Edit" at bounding box center [411, 54] width 27 height 12
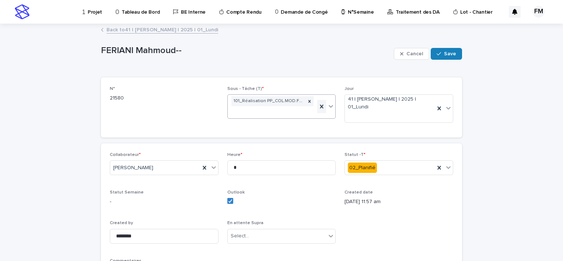
click at [319, 105] on icon at bounding box center [321, 106] width 7 height 7
paste input "**********"
type input "**********"
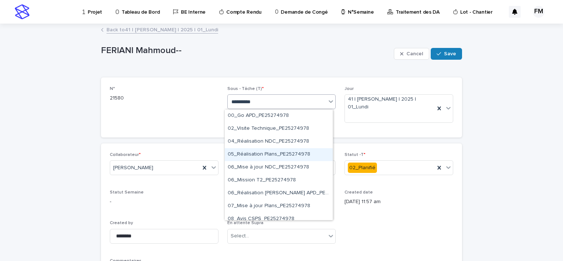
click at [273, 152] on div "05_Réalisation Plans_PE25274978" at bounding box center [279, 154] width 108 height 13
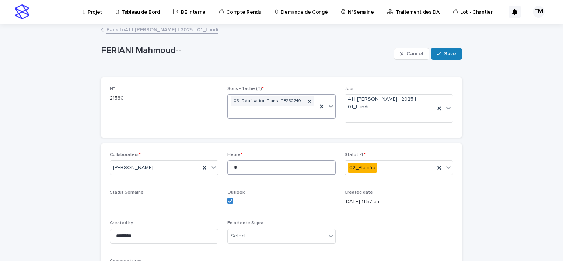
click at [250, 164] on input "*" at bounding box center [281, 167] width 109 height 15
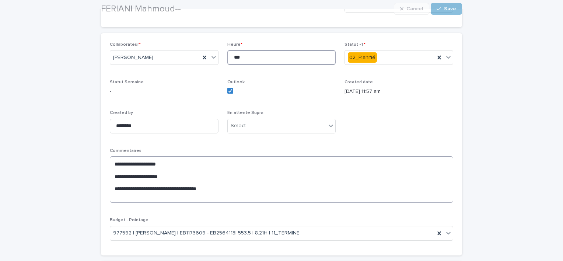
scroll to position [111, 0]
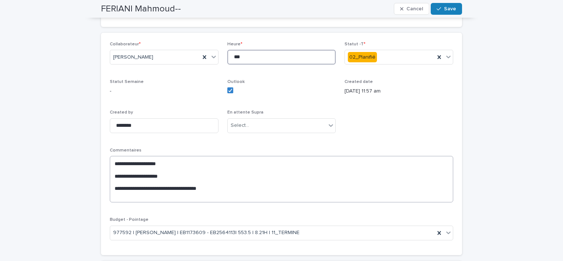
type input "***"
drag, startPoint x: 136, startPoint y: 173, endPoint x: 89, endPoint y: 158, distance: 49.6
click at [89, 158] on div "**********" at bounding box center [281, 143] width 563 height 458
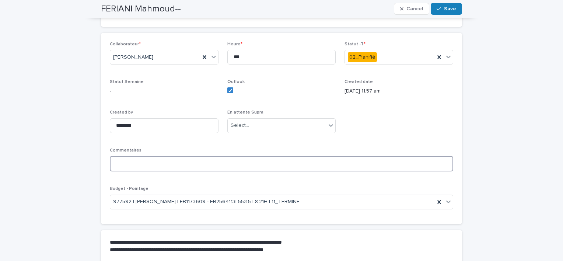
type textarea "*"
type textarea "*********"
click at [435, 198] on div at bounding box center [439, 201] width 9 height 13
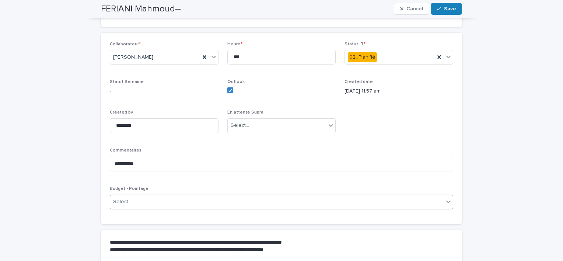
click at [278, 202] on div "Select..." at bounding box center [276, 202] width 333 height 12
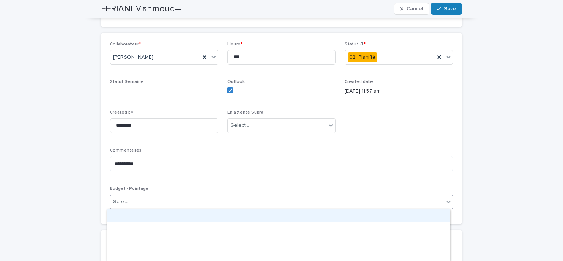
paste input "**********"
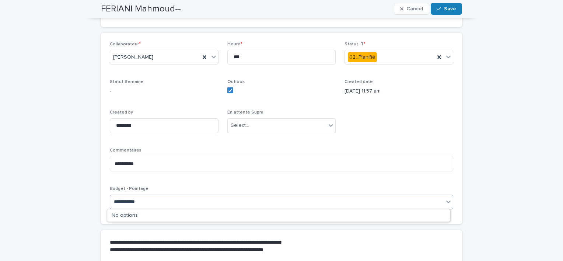
type input "**********"
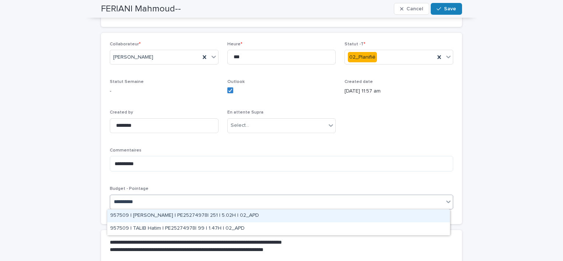
click at [263, 215] on div "957509 | FERIANI Mahmoud | PE25274978| 251 | 5.02H | 02_APD" at bounding box center [278, 215] width 343 height 13
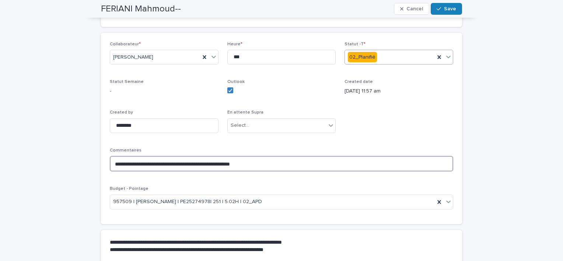
type textarea "**********"
click at [414, 60] on div "02_Planifié" at bounding box center [390, 57] width 90 height 12
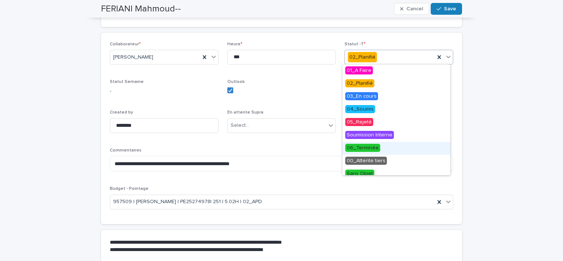
drag, startPoint x: 382, startPoint y: 141, endPoint x: 380, endPoint y: 149, distance: 7.9
click at [380, 150] on div "06_Terminée" at bounding box center [396, 148] width 108 height 13
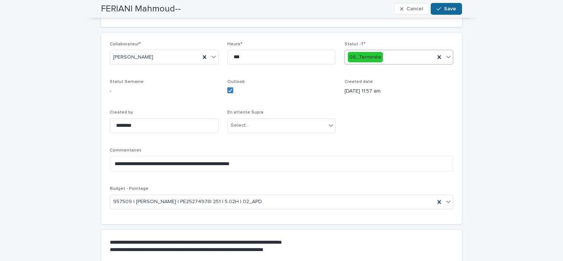
click at [445, 11] on span "Save" at bounding box center [450, 8] width 12 height 5
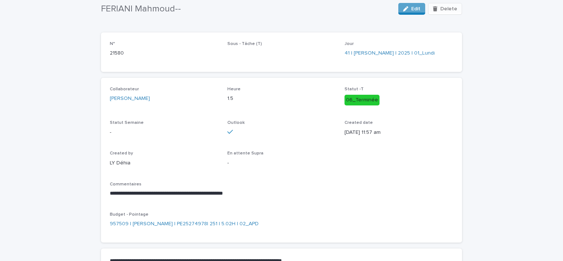
scroll to position [0, 0]
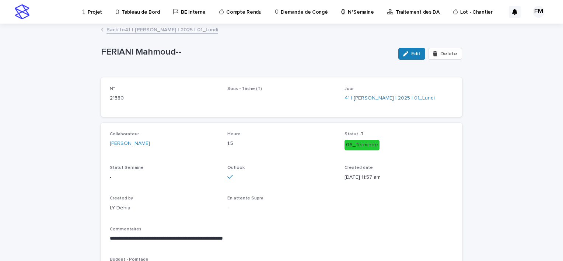
click at [167, 28] on link "Back to 41 | FERIANI Mahmoud | 2025 | 01_Lundi" at bounding box center [162, 29] width 112 height 8
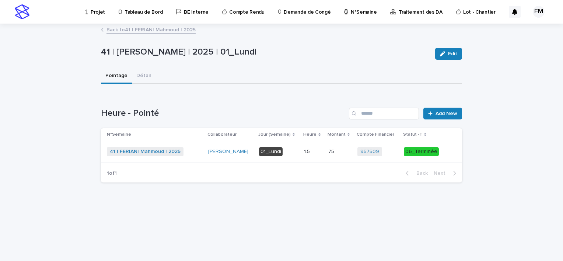
click at [160, 26] on link "Back to 41 | [PERSON_NAME] | 2025" at bounding box center [150, 29] width 89 height 8
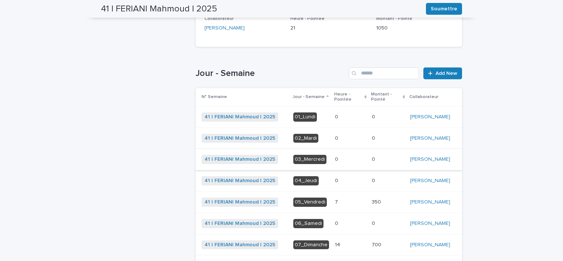
scroll to position [171, 0]
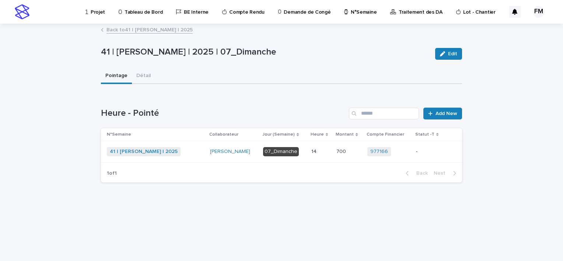
click at [139, 27] on link "Back to 41 | [PERSON_NAME] | 2025" at bounding box center [149, 29] width 86 height 8
click at [157, 34] on div "Back to 41 | [PERSON_NAME] | 2025" at bounding box center [281, 30] width 368 height 10
click at [158, 31] on link "Back to 41 | [PERSON_NAME] | 2025" at bounding box center [149, 29] width 86 height 8
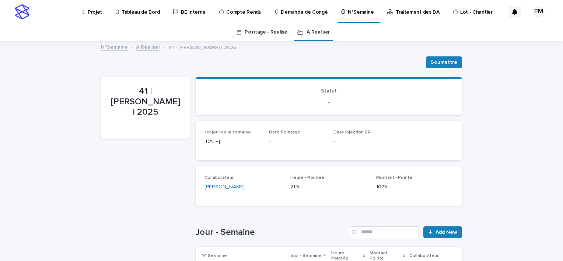
click at [320, 34] on link "A Réaliser" at bounding box center [318, 32] width 23 height 17
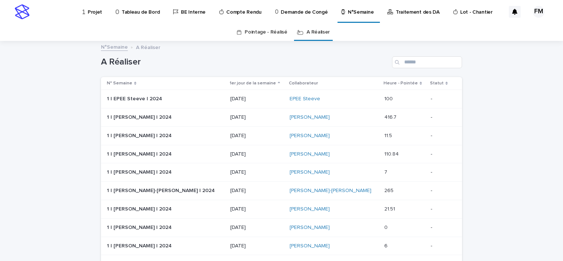
click at [413, 69] on div "A Réaliser" at bounding box center [281, 59] width 361 height 35
click at [413, 64] on input "Search" at bounding box center [427, 62] width 70 height 12
type input "*******"
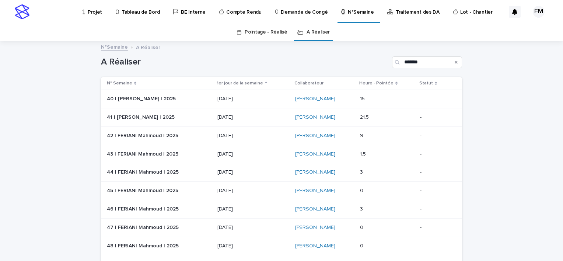
click at [346, 103] on div "[PERSON_NAME]" at bounding box center [324, 99] width 59 height 12
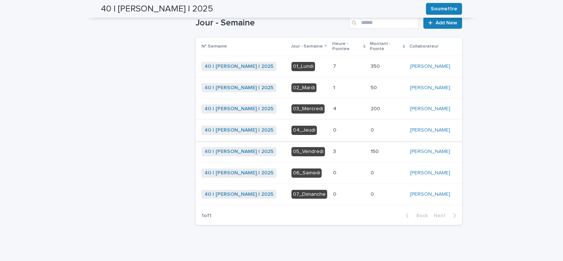
scroll to position [221, 0]
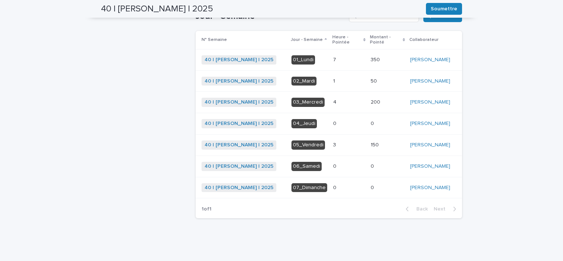
click at [353, 150] on div "3 3" at bounding box center [349, 145] width 32 height 12
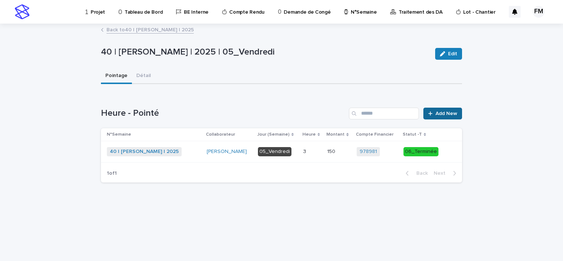
click at [441, 118] on link "Add New" at bounding box center [442, 114] width 39 height 12
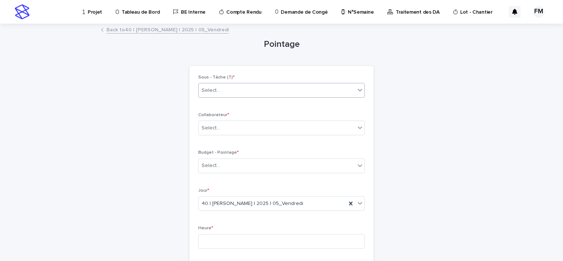
click at [228, 91] on div "Select..." at bounding box center [277, 90] width 157 height 12
paste input "**********"
type input "**********"
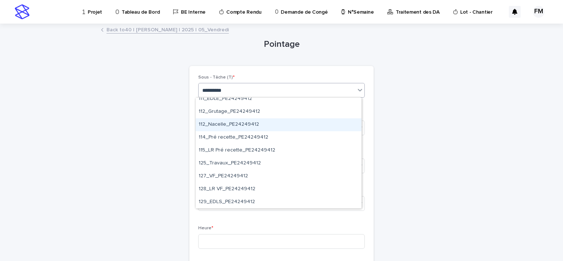
scroll to position [405, 0]
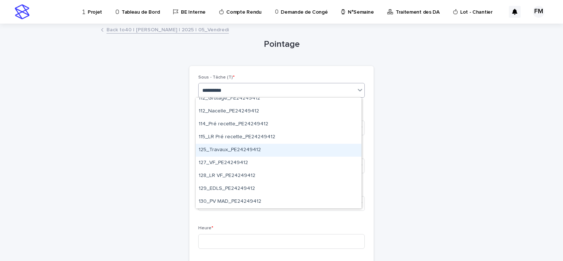
click at [251, 151] on div "125_Travaux_PE24249412" at bounding box center [279, 150] width 166 height 13
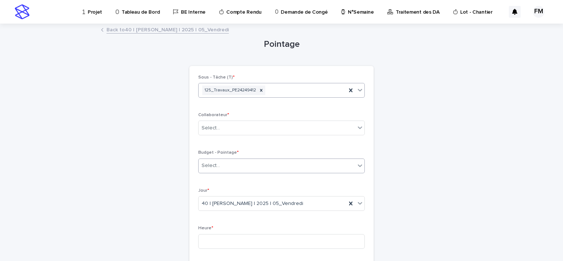
click at [239, 164] on div "Select..." at bounding box center [277, 166] width 157 height 12
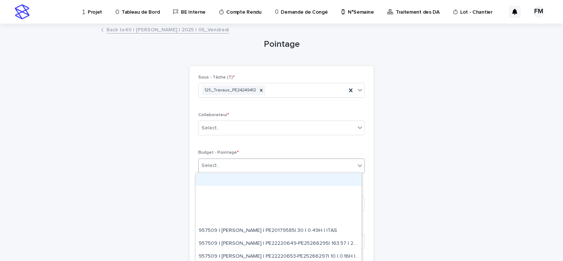
paste input "**********"
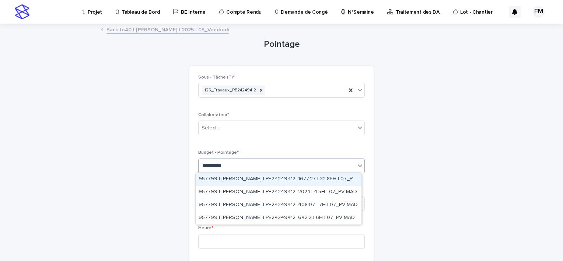
type input "**********"
click at [264, 179] on div "957799 | FERIANI Mahmoud | PE24249412| 1677.27 | 32.85H | 07_PV MAD" at bounding box center [279, 179] width 166 height 13
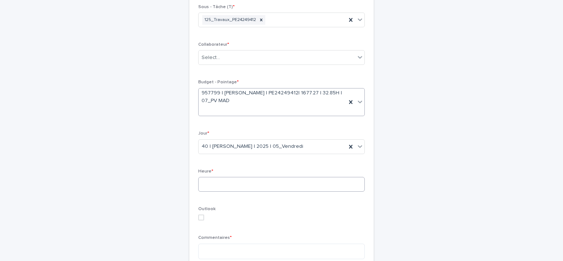
scroll to position [74, 0]
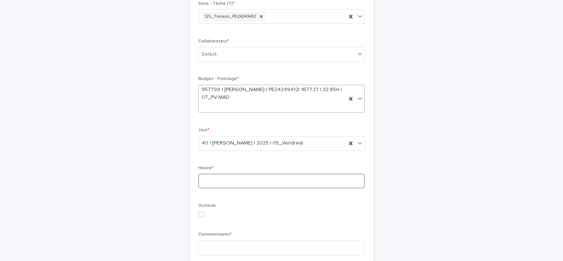
click at [242, 179] on input at bounding box center [281, 181] width 167 height 15
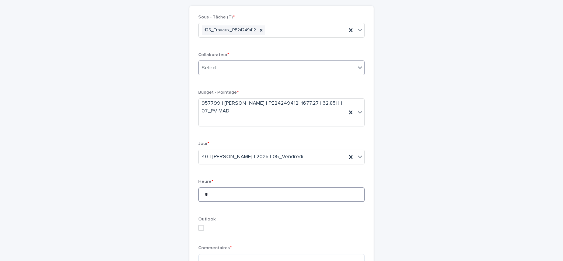
scroll to position [37, 0]
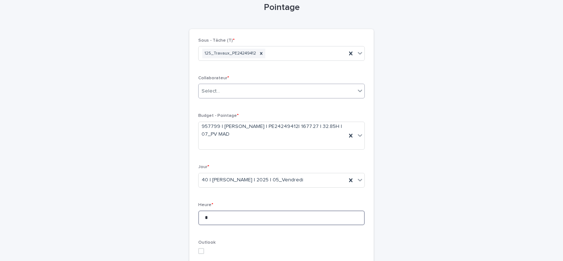
type input "*"
click at [226, 89] on div "Select..." at bounding box center [277, 91] width 157 height 12
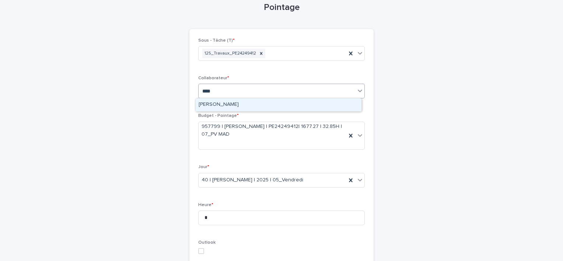
type input "*****"
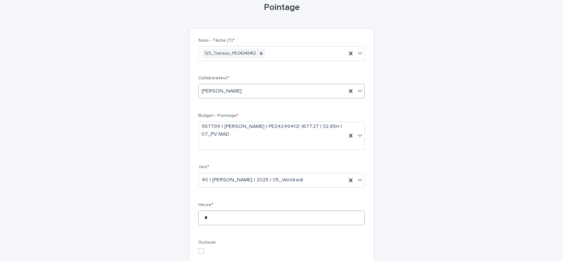
scroll to position [147, 0]
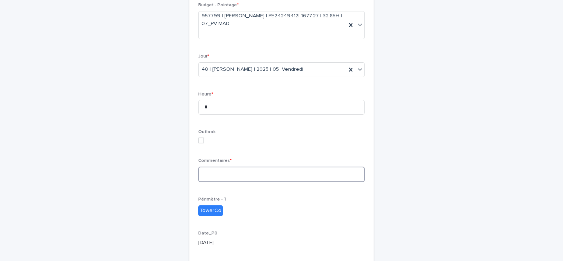
click at [224, 174] on textarea at bounding box center [281, 175] width 167 height 16
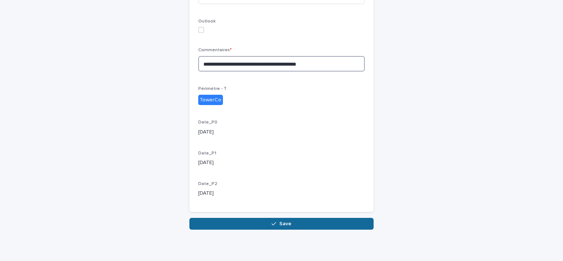
type textarea "**********"
click at [284, 221] on span "Save" at bounding box center [285, 223] width 12 height 5
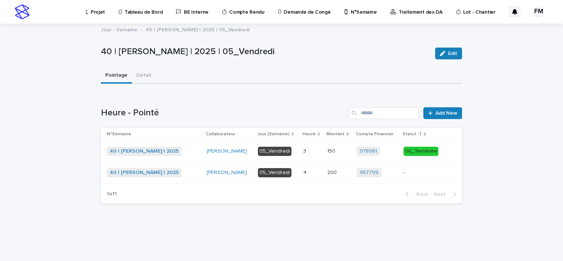
click at [434, 171] on p "-" at bounding box center [422, 173] width 39 height 6
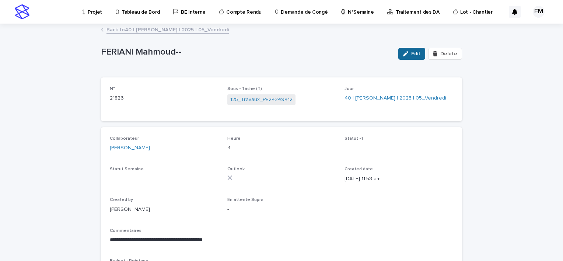
click at [413, 53] on span "Edit" at bounding box center [415, 53] width 9 height 5
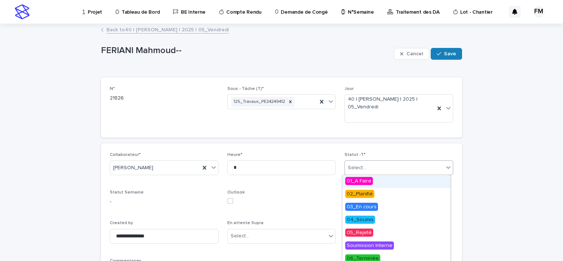
click at [382, 171] on div "Select..." at bounding box center [394, 168] width 99 height 12
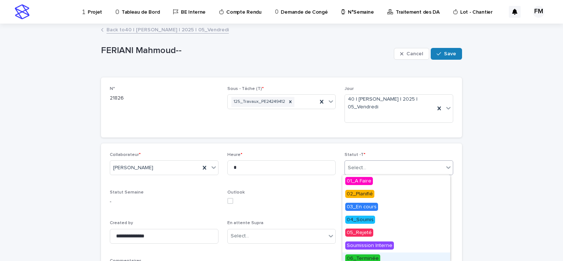
click at [371, 254] on div "06_Terminée" at bounding box center [396, 258] width 108 height 13
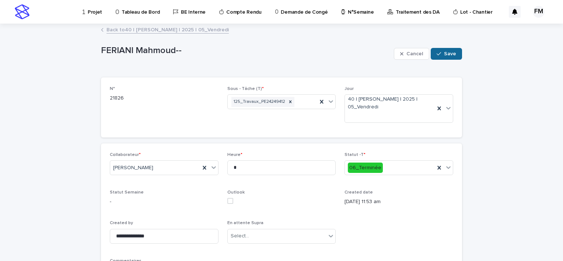
click at [445, 57] on button "Save" at bounding box center [446, 54] width 31 height 12
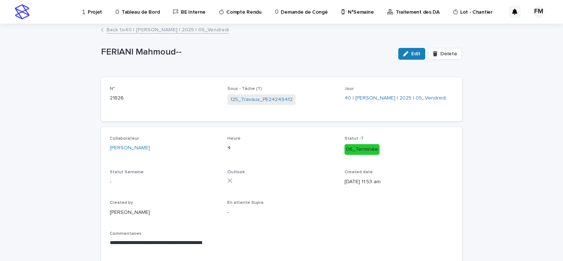
click at [162, 28] on link "Back to 40 | FERIANI Mahmoud | 2025 | 05_Vendredi" at bounding box center [167, 29] width 122 height 8
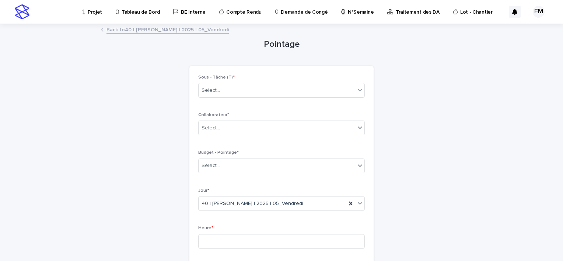
click at [146, 26] on link "Back to 40 | FERIANI Mahmoud | 2025 | 05_Vendredi" at bounding box center [167, 29] width 122 height 8
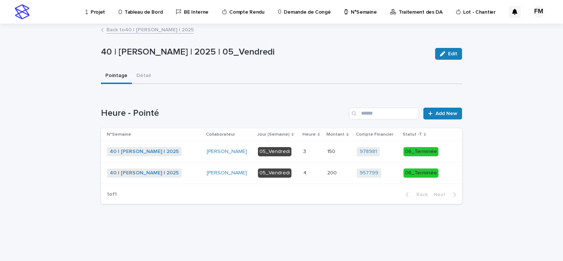
click at [146, 25] on link "Back to 40 | FERIANI Mahmoud | 2025" at bounding box center [149, 29] width 87 height 8
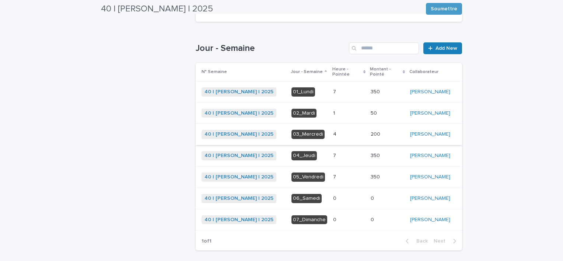
scroll to position [184, 0]
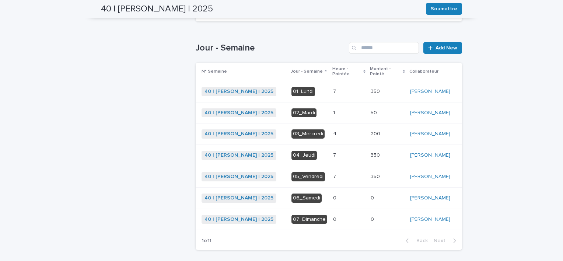
click at [352, 116] on p at bounding box center [349, 113] width 32 height 6
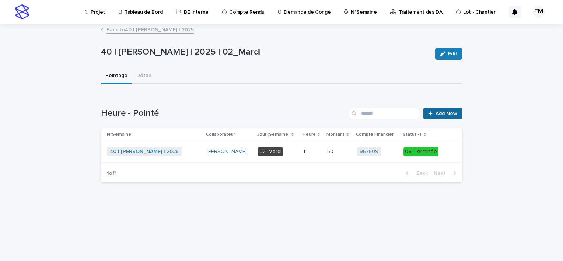
click at [438, 115] on span "Add New" at bounding box center [447, 113] width 22 height 5
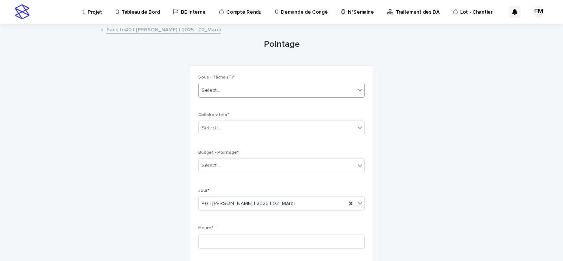
click at [275, 88] on div "Select..." at bounding box center [277, 90] width 157 height 12
paste input "**********"
type input "**********"
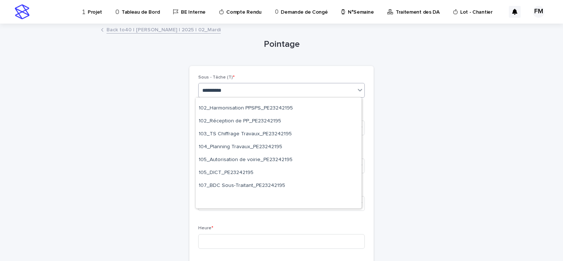
scroll to position [332, 0]
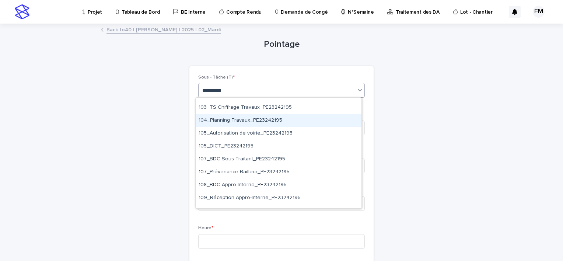
click at [242, 115] on div "104_Planning Travaux_PE23242195" at bounding box center [279, 120] width 166 height 13
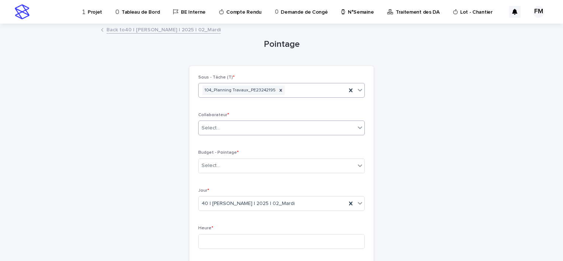
click at [227, 125] on div "Select..." at bounding box center [277, 128] width 157 height 12
type input "****"
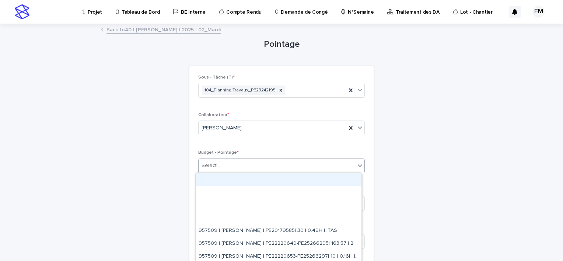
click at [220, 160] on div "Select..." at bounding box center [277, 166] width 157 height 12
paste input "**********"
type input "**********"
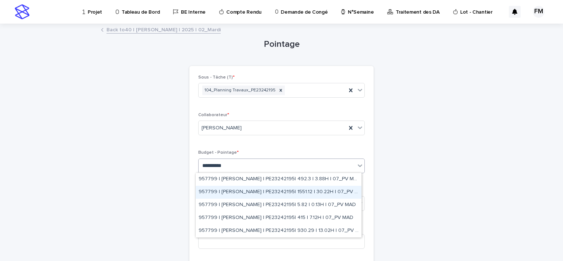
drag, startPoint x: 232, startPoint y: 179, endPoint x: 237, endPoint y: 191, distance: 12.9
click at [237, 191] on div "957799 | FERIANI Mahmoud | PE23242195| 1551.12 | 30.22H | 07_PV MAD" at bounding box center [279, 192] width 166 height 13
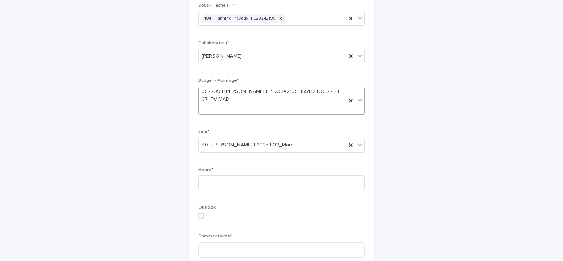
scroll to position [74, 0]
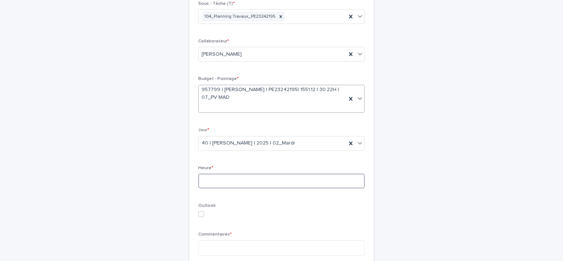
click at [232, 179] on input at bounding box center [281, 181] width 167 height 15
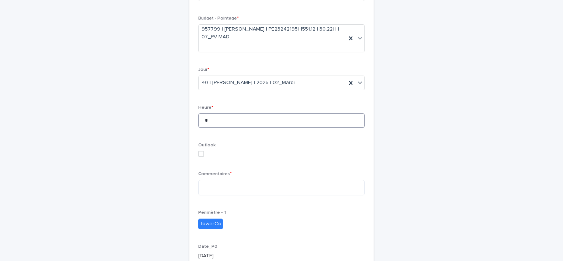
scroll to position [147, 0]
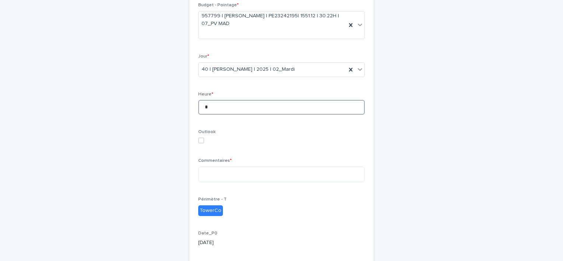
type input "*"
click at [240, 182] on div "Commentaires *" at bounding box center [281, 173] width 167 height 30
click at [240, 179] on textarea at bounding box center [281, 175] width 167 height 16
type textarea "*"
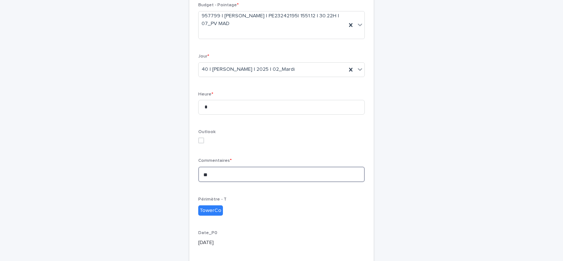
type textarea "*"
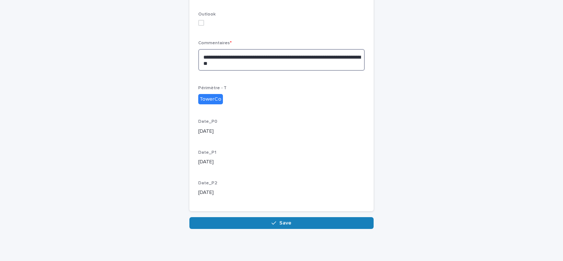
scroll to position [269, 0]
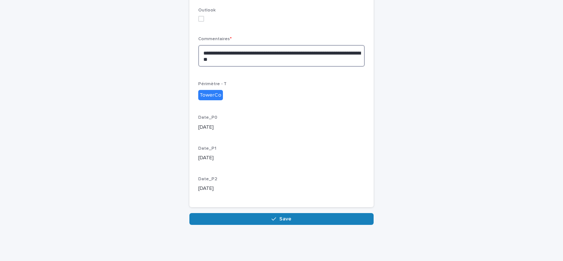
type textarea "**********"
click at [275, 209] on div "**********" at bounding box center [281, 5] width 184 height 416
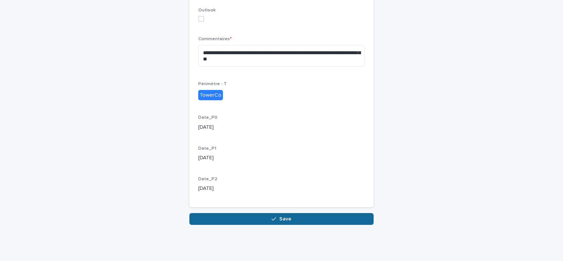
click at [279, 217] on span "Save" at bounding box center [285, 218] width 12 height 5
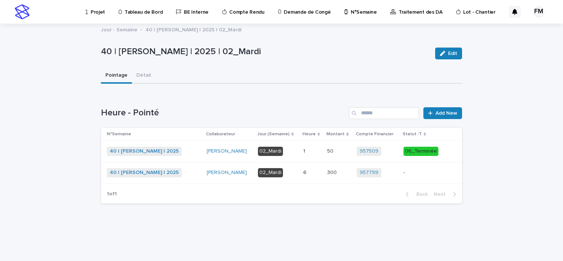
click at [416, 175] on div "-" at bounding box center [422, 173] width 39 height 12
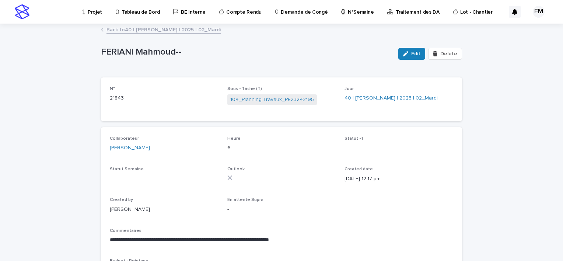
drag, startPoint x: 417, startPoint y: 53, endPoint x: 417, endPoint y: 71, distance: 18.4
click at [417, 53] on span "Edit" at bounding box center [415, 53] width 9 height 5
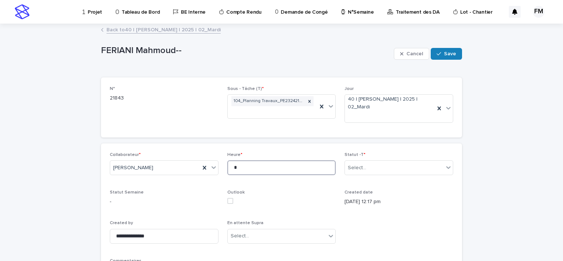
click at [270, 169] on input "*" at bounding box center [281, 167] width 109 height 15
click at [367, 170] on input "text" at bounding box center [367, 168] width 1 height 6
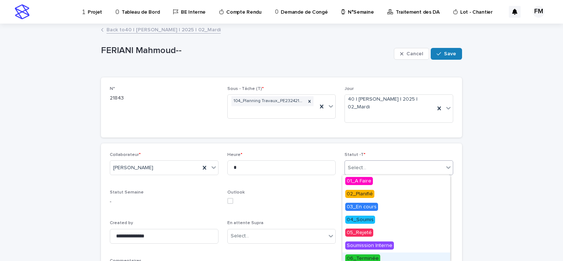
click at [375, 257] on span "06_Terminée" at bounding box center [362, 258] width 35 height 8
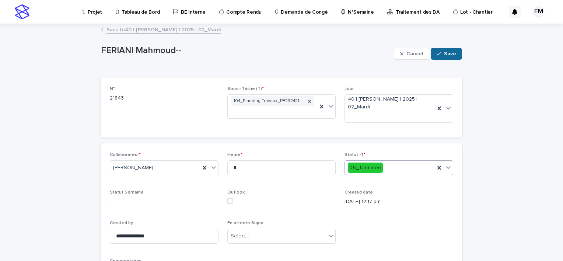
click at [448, 54] on span "Save" at bounding box center [450, 53] width 12 height 5
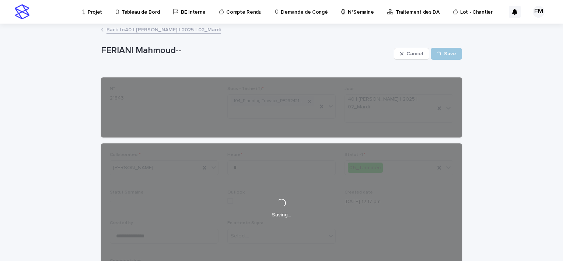
click at [137, 30] on link "Back to 40 | FERIANI Mahmoud | 2025 | 02_Mardi" at bounding box center [163, 29] width 114 height 8
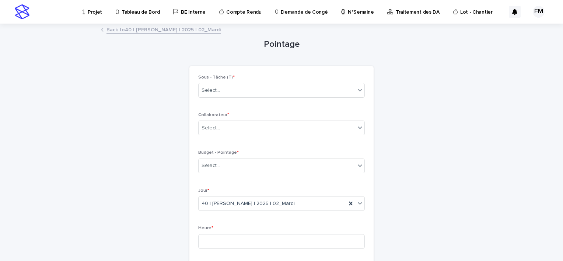
click at [112, 28] on link "Back to 40 | FERIANI Mahmoud | 2025 | 02_Mardi" at bounding box center [163, 29] width 114 height 8
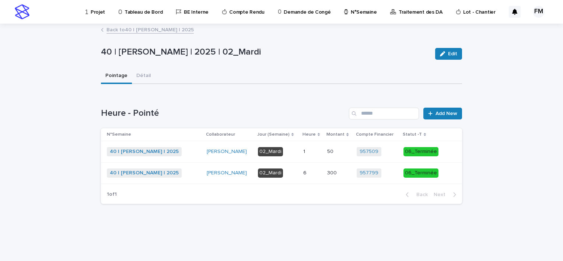
click at [146, 29] on link "Back to 40 | FERIANI Mahmoud | 2025" at bounding box center [149, 29] width 87 height 8
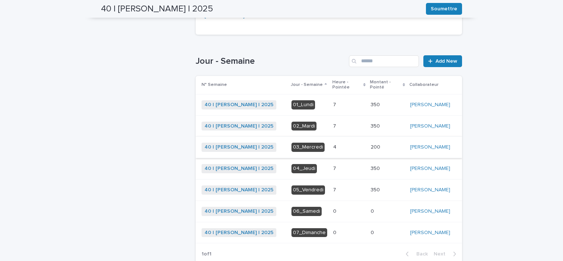
scroll to position [208, 0]
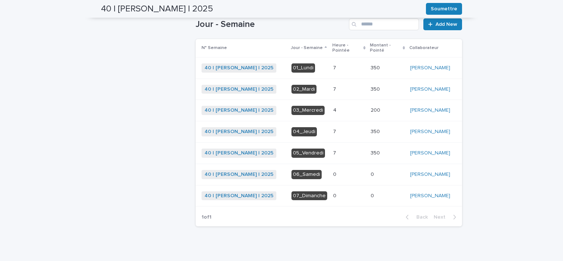
click at [345, 113] on p at bounding box center [349, 110] width 32 height 6
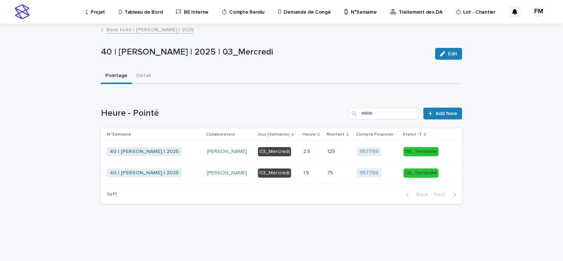
click at [336, 177] on div "75 75" at bounding box center [339, 173] width 24 height 12
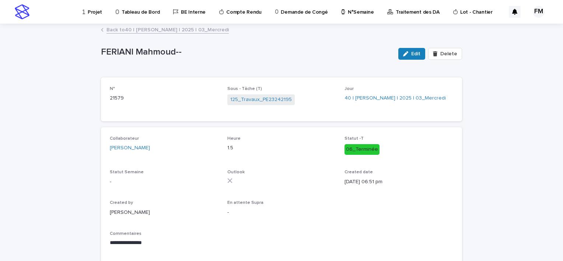
click at [187, 29] on link "Back to 40 | FERIANI Mahmoud | 2025 | 03_Mercredi" at bounding box center [167, 29] width 122 height 8
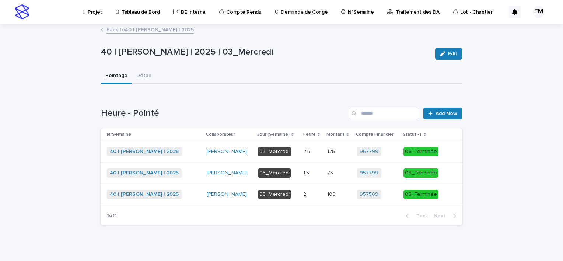
click at [136, 30] on link "Back to 40 | FERIANI Mahmoud | 2025" at bounding box center [149, 29] width 87 height 8
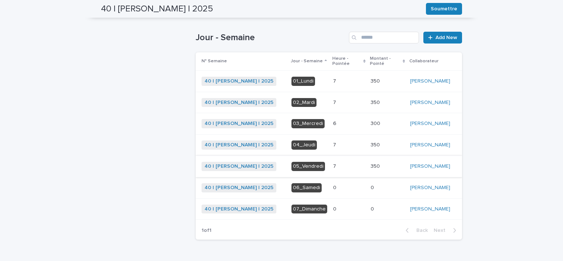
scroll to position [208, 0]
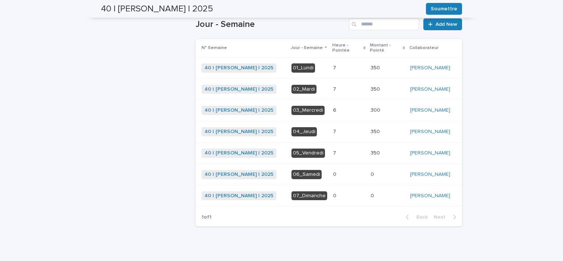
click at [347, 116] on div "6 6" at bounding box center [349, 110] width 32 height 12
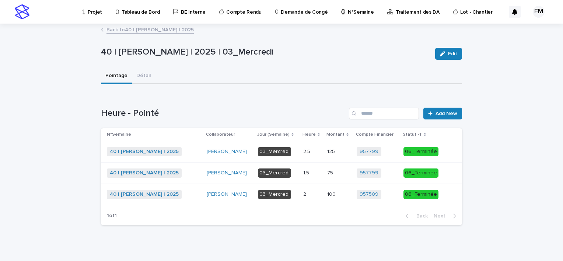
click at [322, 165] on td "1.5 1.5" at bounding box center [312, 172] width 24 height 21
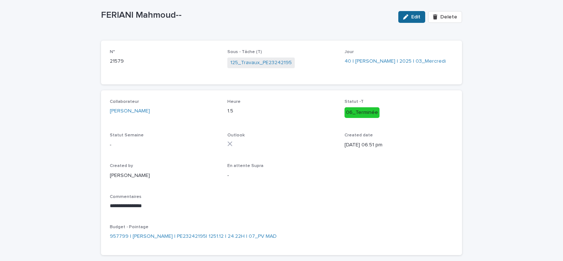
click at [416, 19] on button "Edit" at bounding box center [411, 17] width 27 height 12
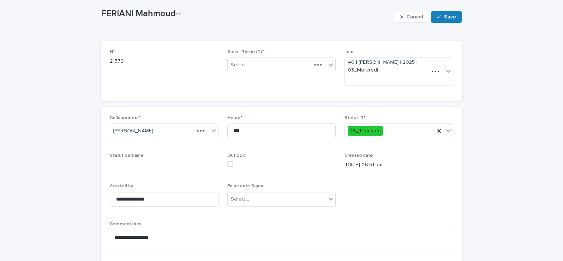
scroll to position [58, 0]
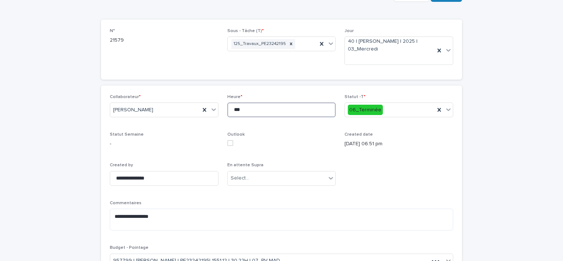
click at [267, 112] on input "***" at bounding box center [281, 109] width 109 height 15
type input "*"
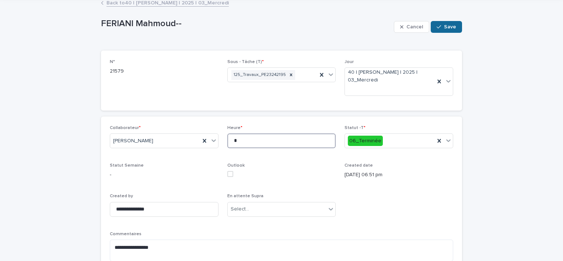
scroll to position [0, 0]
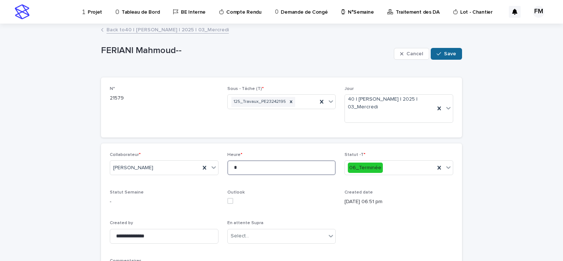
type input "*"
click at [446, 50] on button "Save" at bounding box center [446, 54] width 31 height 12
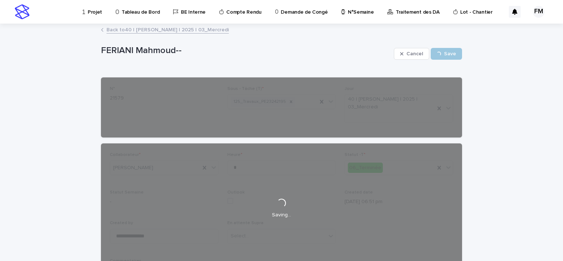
click at [186, 30] on link "Back to 40 | FERIANI Mahmoud | 2025 | 03_Mercredi" at bounding box center [167, 29] width 122 height 8
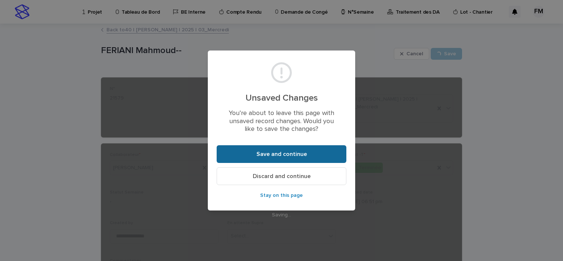
click at [264, 158] on button "Save and continue" at bounding box center [282, 154] width 130 height 18
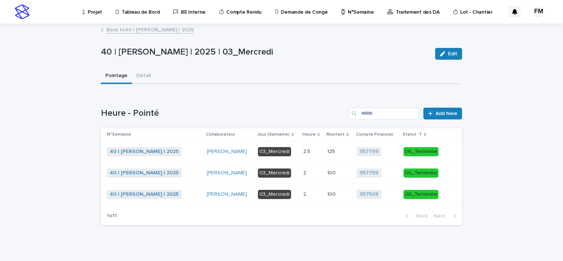
click at [321, 151] on p at bounding box center [312, 151] width 18 height 6
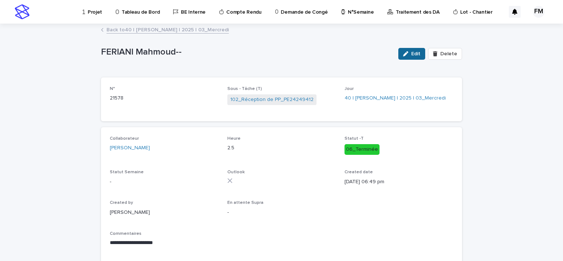
drag, startPoint x: 408, startPoint y: 55, endPoint x: 270, endPoint y: 137, distance: 161.1
click at [408, 55] on div "button" at bounding box center [407, 53] width 8 height 5
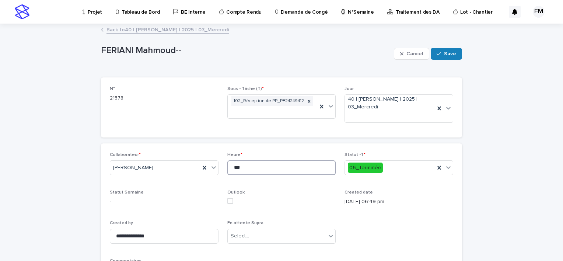
click at [238, 164] on input "***" at bounding box center [281, 167] width 109 height 15
type input "*"
click at [448, 49] on button "Save" at bounding box center [446, 54] width 31 height 12
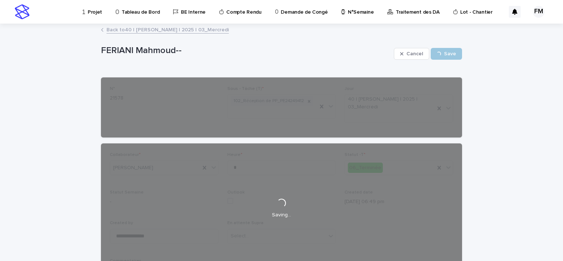
click at [190, 32] on link "Back to 40 | FERIANI Mahmoud | 2025 | 03_Mercredi" at bounding box center [167, 29] width 122 height 8
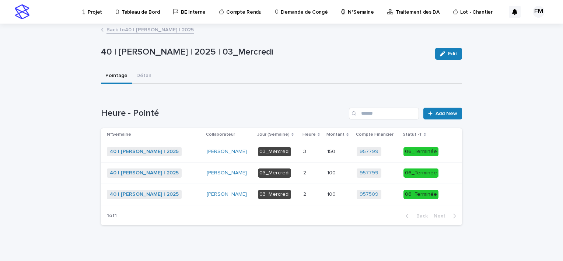
click at [148, 30] on link "Back to 40 | FERIANI Mahmoud | 2025" at bounding box center [149, 29] width 87 height 8
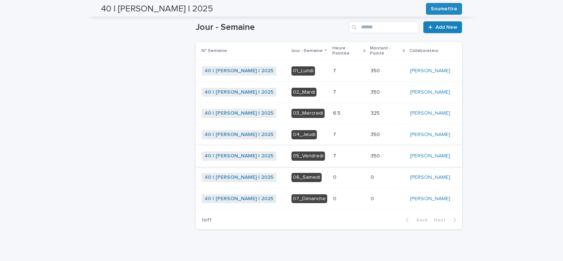
scroll to position [208, 0]
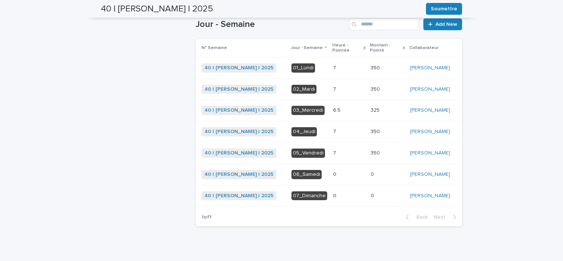
click at [350, 113] on p at bounding box center [349, 110] width 32 height 6
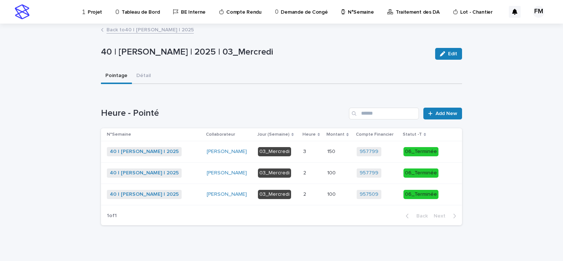
click at [132, 30] on link "Back to 40 | FERIANI Mahmoud | 2025" at bounding box center [149, 29] width 87 height 8
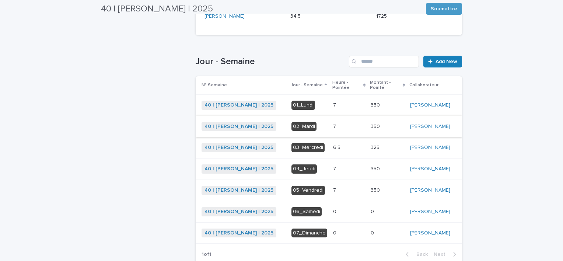
scroll to position [171, 0]
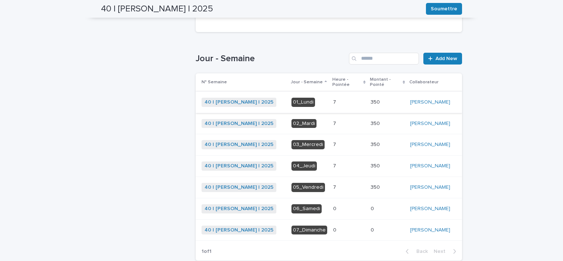
scroll to position [186, 0]
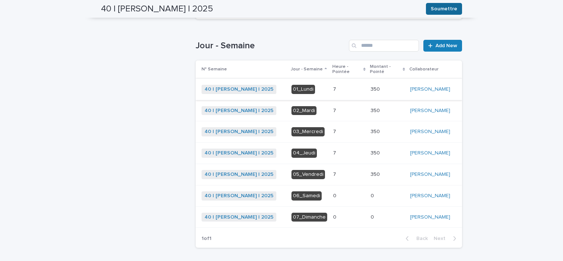
click at [441, 9] on span "Soumettre" at bounding box center [444, 8] width 27 height 7
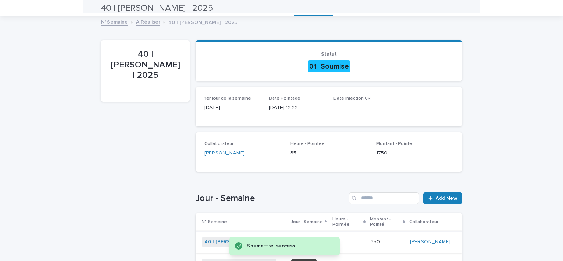
scroll to position [0, 0]
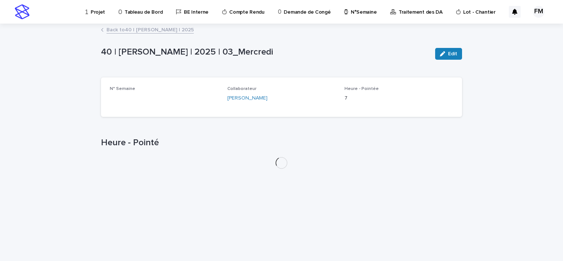
click at [133, 27] on div "Projet Tableau de Bord BE Interne Compte Rendu Demande de Congé N°Semaine Trait…" at bounding box center [281, 130] width 563 height 261
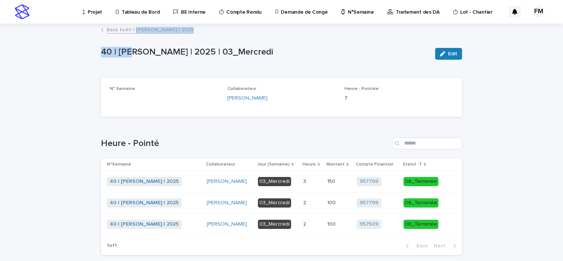
drag, startPoint x: 133, startPoint y: 27, endPoint x: 135, endPoint y: 31, distance: 4.8
click at [135, 31] on link "Back to 40 | FERIANI Mahmoud | 2025" at bounding box center [149, 29] width 87 height 8
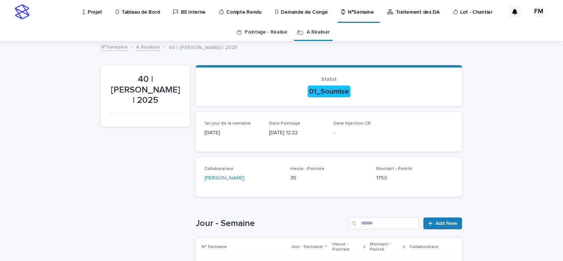
click at [273, 38] on link "Pointage - Réalisé" at bounding box center [266, 32] width 42 height 17
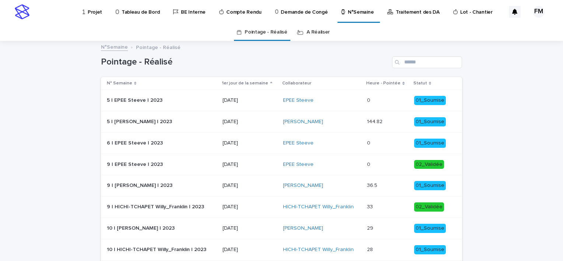
click at [405, 12] on p "Traitement des DA" at bounding box center [418, 7] width 44 height 15
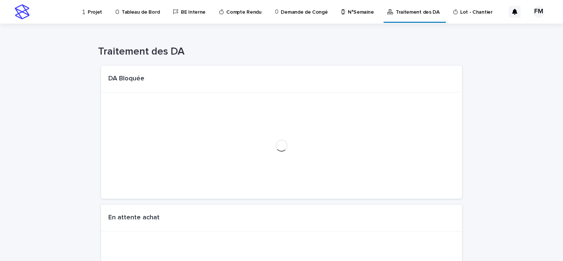
click at [355, 18] on link "N°Semaine" at bounding box center [358, 11] width 36 height 23
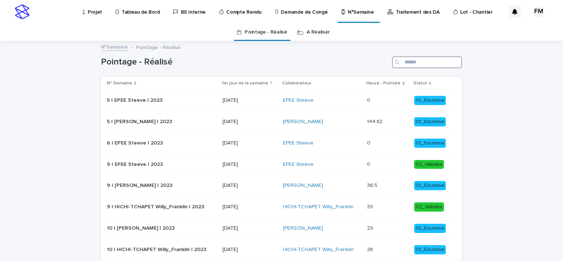
click at [408, 59] on input "Search" at bounding box center [427, 62] width 70 height 12
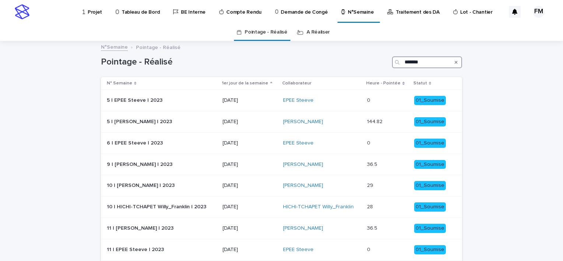
type input "*******"
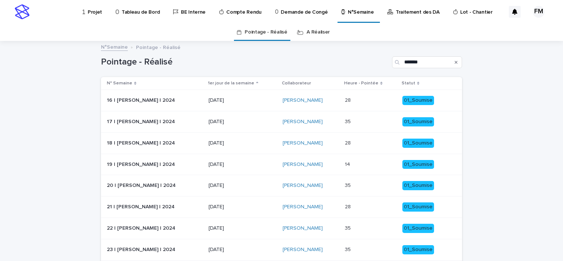
click at [311, 34] on link "A Réaliser" at bounding box center [318, 32] width 23 height 17
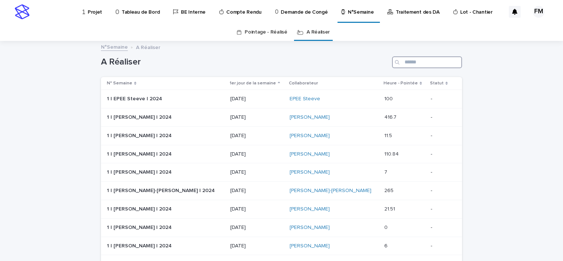
click at [410, 64] on input "Search" at bounding box center [427, 62] width 70 height 12
type input "*******"
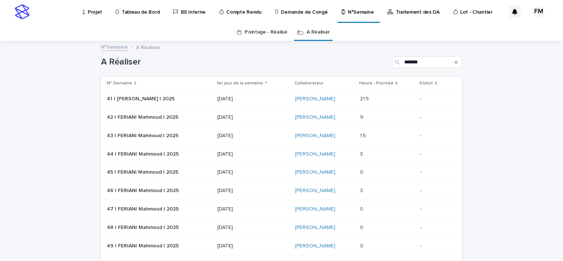
click at [268, 104] on div "[DATE]" at bounding box center [252, 99] width 71 height 12
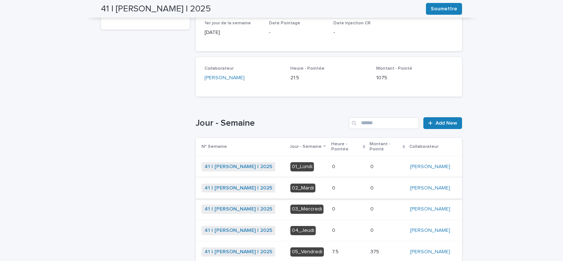
scroll to position [184, 0]
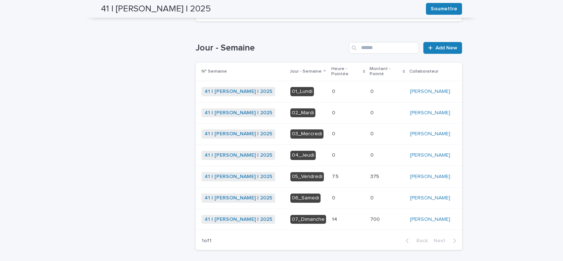
click at [338, 180] on p at bounding box center [348, 177] width 32 height 6
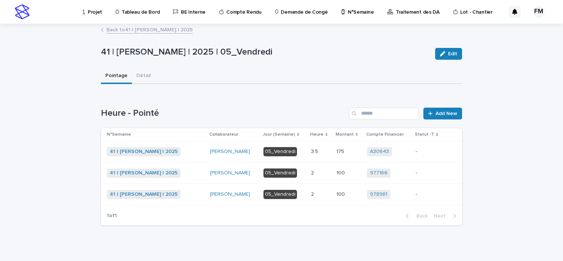
click at [335, 156] on td "175 175" at bounding box center [348, 151] width 31 height 21
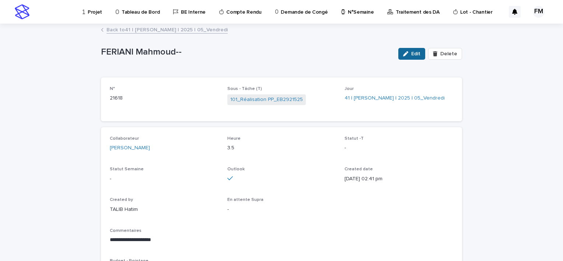
click at [412, 54] on span "Edit" at bounding box center [415, 53] width 9 height 5
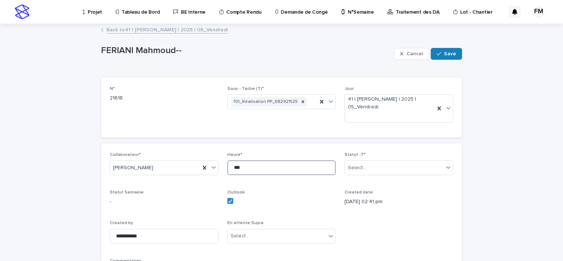
click at [254, 170] on input "***" at bounding box center [281, 167] width 109 height 15
type input "*"
click at [441, 56] on button "Save" at bounding box center [446, 54] width 31 height 12
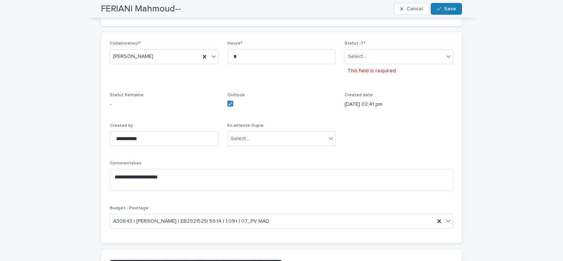
scroll to position [81, 0]
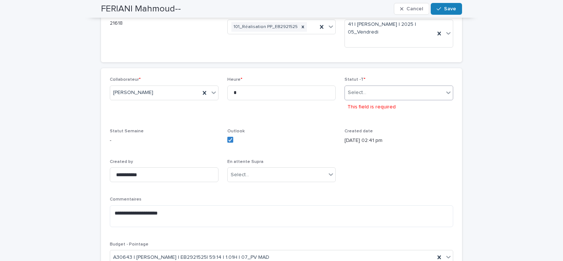
click at [369, 92] on div "Select..." at bounding box center [394, 93] width 99 height 12
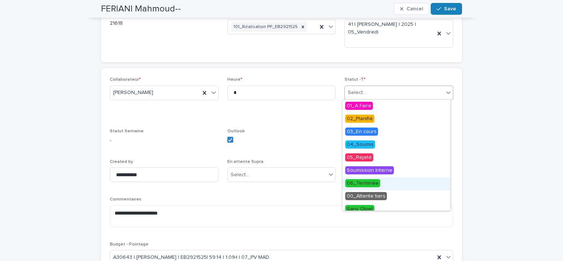
click at [367, 181] on span "06_Terminée" at bounding box center [362, 183] width 35 height 8
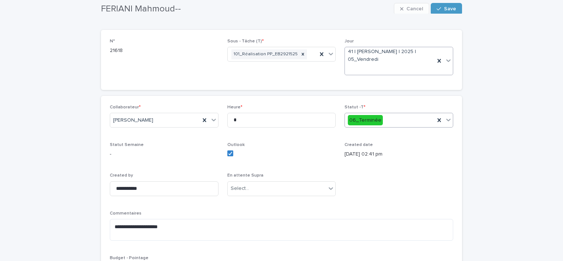
scroll to position [0, 0]
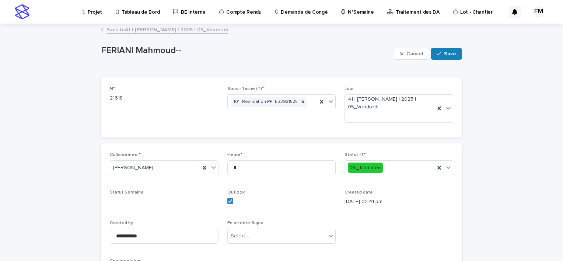
click at [442, 60] on div "Cancel Save" at bounding box center [428, 53] width 68 height 29
click at [442, 56] on button "Save" at bounding box center [446, 54] width 31 height 12
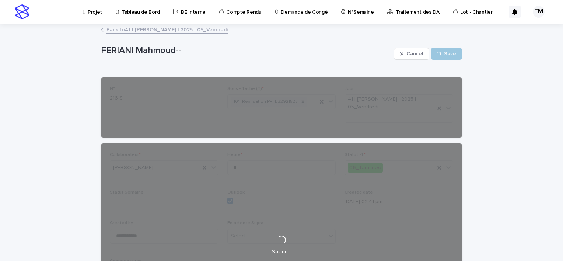
click at [195, 30] on link "Back to 41 | FERIANI Mahmoud | 2025 | 05_Vendredi" at bounding box center [166, 29] width 121 height 8
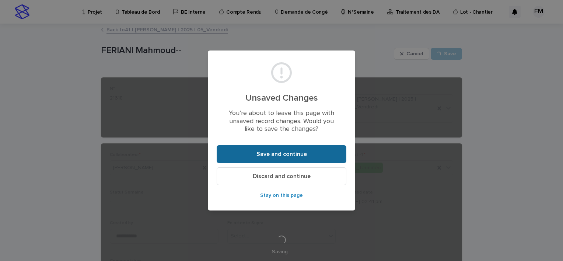
click at [268, 158] on button "Save and continue" at bounding box center [282, 154] width 130 height 18
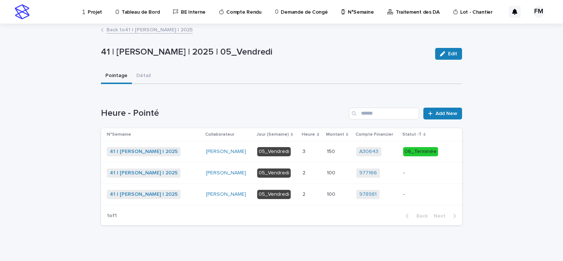
click at [165, 33] on link "Back to 41 | [PERSON_NAME] | 2025" at bounding box center [149, 29] width 86 height 8
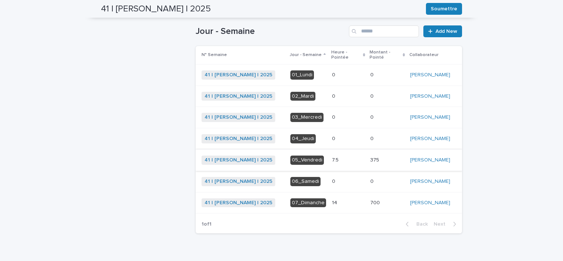
scroll to position [208, 0]
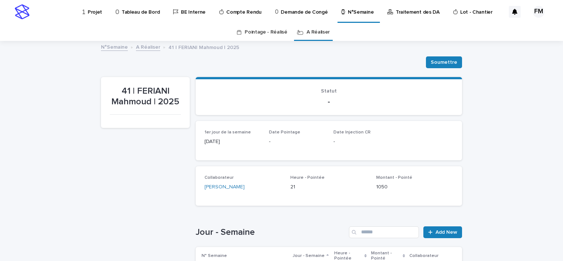
click at [94, 4] on p "Projet" at bounding box center [95, 7] width 14 height 15
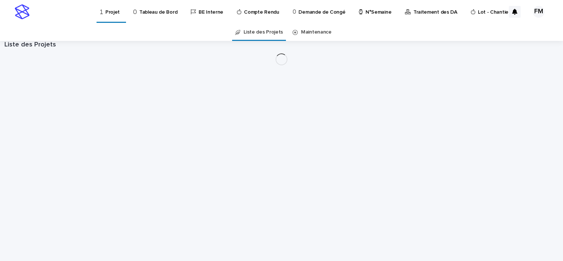
click at [94, 7] on div "Projet Tableau de Bord BE Interne Compte Rendu Demande de Congé N°Semaine Trait…" at bounding box center [305, 11] width 424 height 23
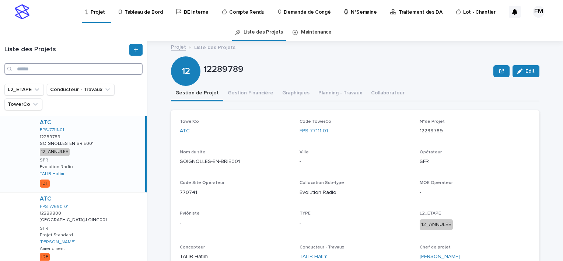
click at [63, 67] on input "Search" at bounding box center [73, 69] width 138 height 12
click at [48, 71] on input "Search" at bounding box center [73, 69] width 138 height 12
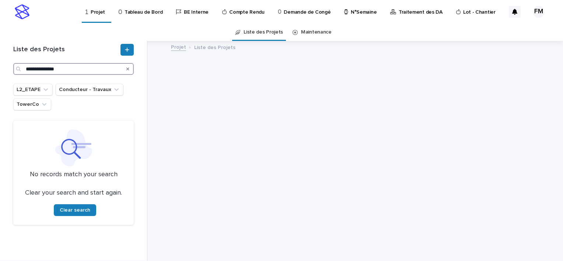
type input "**********"
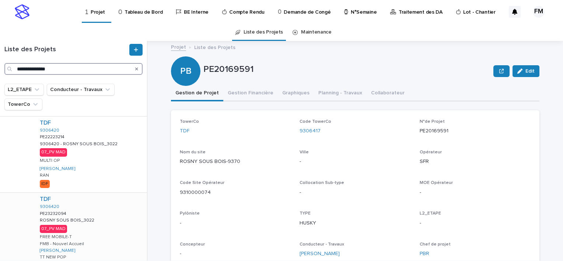
scroll to position [473, 0]
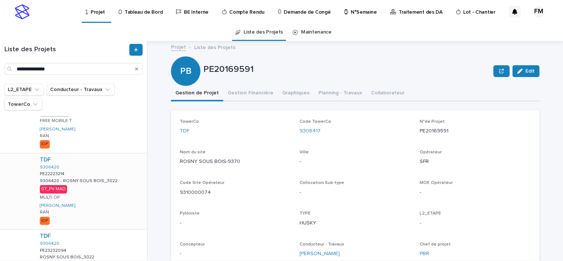
click at [106, 198] on div "TDF 9306420 PE22223214 PE22223214 9306420 - ROSNY SOUS BOIS_3022 9306420 - ROSN…" at bounding box center [90, 191] width 113 height 76
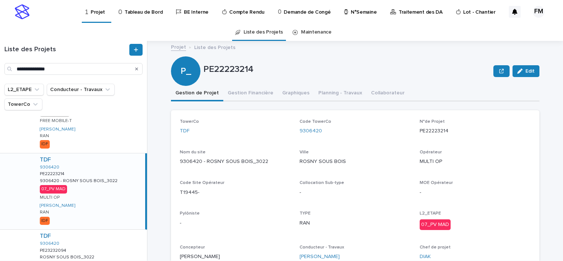
scroll to position [510, 0]
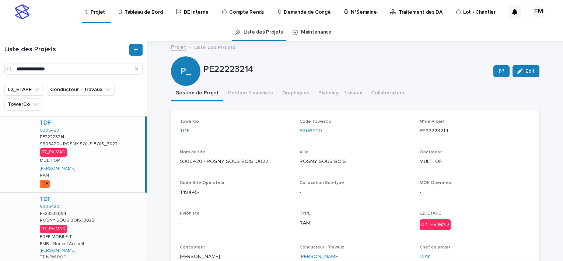
click at [88, 206] on div "TDF 9306420 PE23232094 PE23232094 ROSNY SOUS BOIS_3022 ROSNY SOUS BOIS_3022 07_…" at bounding box center [90, 233] width 113 height 81
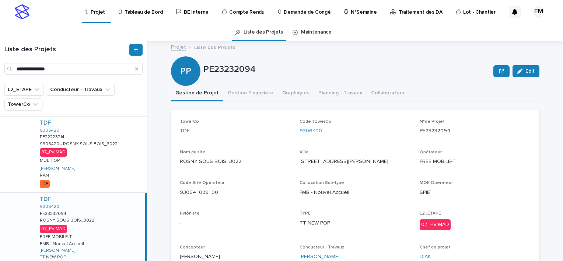
click at [425, 131] on p "PE23232094" at bounding box center [475, 131] width 111 height 8
copy p "PE23232094"
click at [104, 154] on div "TDF 9306420 PE22223214 PE22223214 9306420 - ROSNY SOUS BOIS_3022 9306420 - ROSN…" at bounding box center [90, 154] width 113 height 76
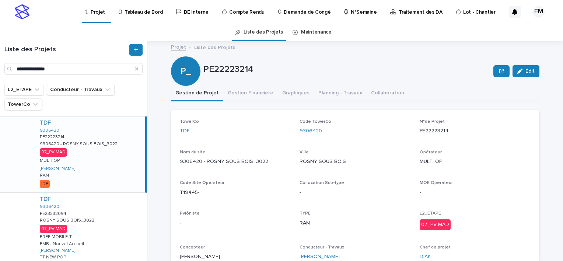
click at [429, 131] on p "PE22223214" at bounding box center [475, 131] width 111 height 8
copy p "PE22223214"
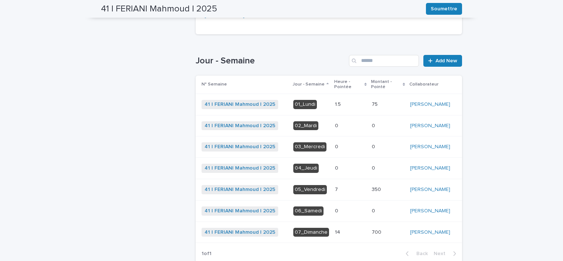
scroll to position [184, 0]
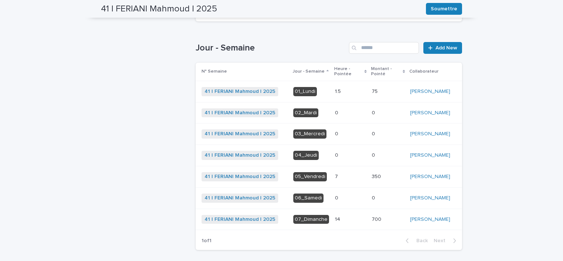
click at [392, 112] on div "0 0" at bounding box center [388, 113] width 32 height 12
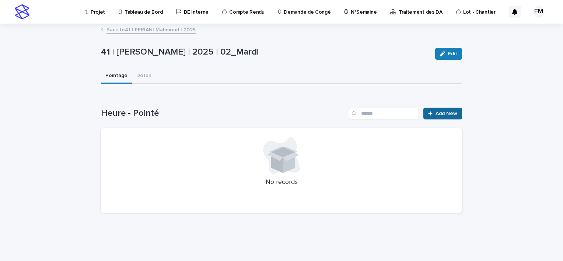
click at [444, 111] on span "Add New" at bounding box center [447, 113] width 22 height 5
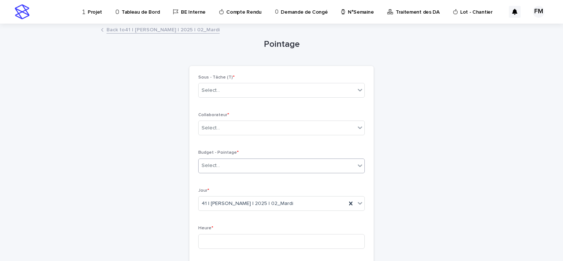
click at [233, 160] on div "Select..." at bounding box center [277, 166] width 157 height 12
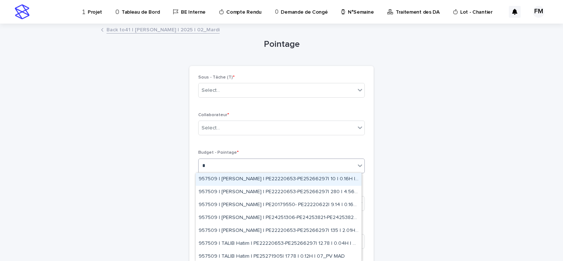
paste input "**********"
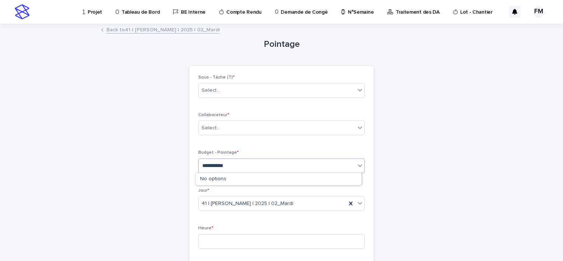
click at [215, 165] on input "**********" at bounding box center [218, 165] width 33 height 6
paste input "text"
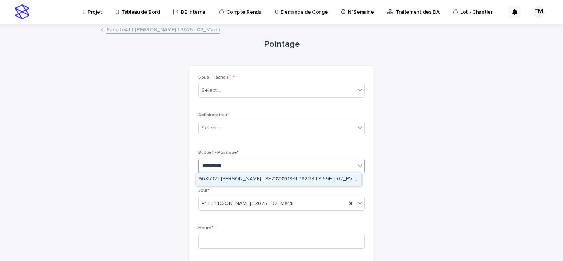
type input "**********"
click at [186, 34] on div "Back to 41 | [PERSON_NAME] | 2025 | 02_Mardi" at bounding box center [281, 30] width 368 height 10
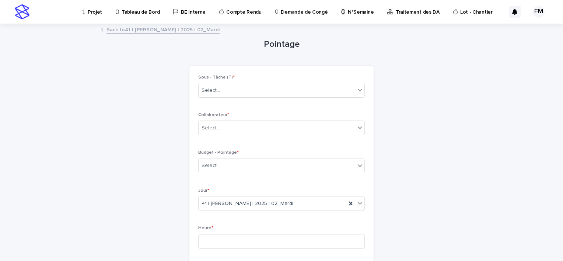
click at [187, 32] on link "Back to 41 | [PERSON_NAME] | 2025 | 02_Mardi" at bounding box center [162, 29] width 113 height 8
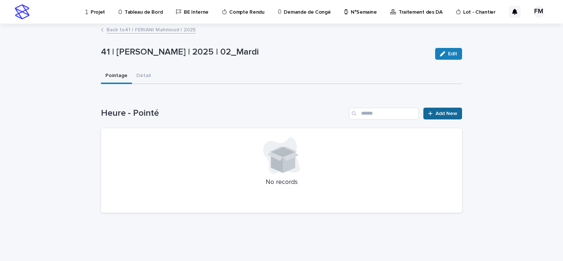
click at [458, 109] on link "Add New" at bounding box center [442, 114] width 39 height 12
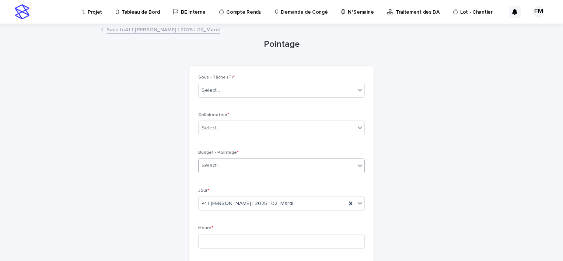
click at [259, 170] on div "Select..." at bounding box center [277, 166] width 157 height 12
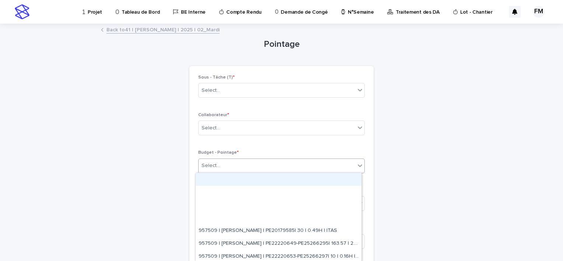
paste input "**********"
type input "**********"
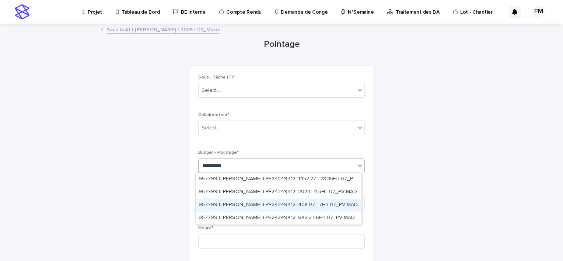
click at [248, 206] on div "957799 | MONIN Vincent | PE24249412| 408.07 | 7H | 07_PV MAD" at bounding box center [279, 205] width 166 height 13
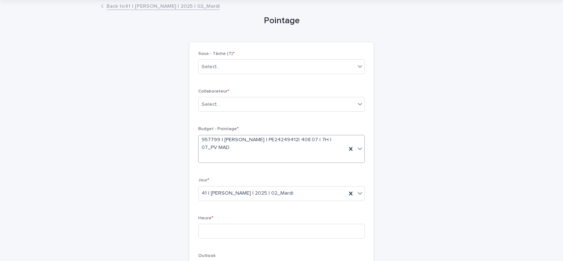
scroll to position [37, 0]
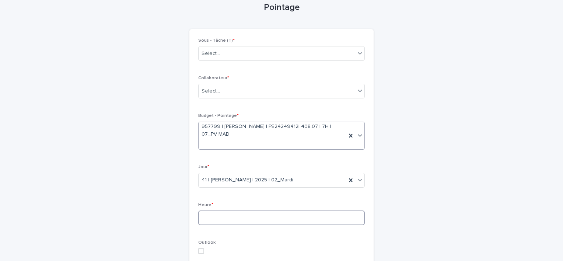
click at [243, 210] on input at bounding box center [281, 217] width 167 height 15
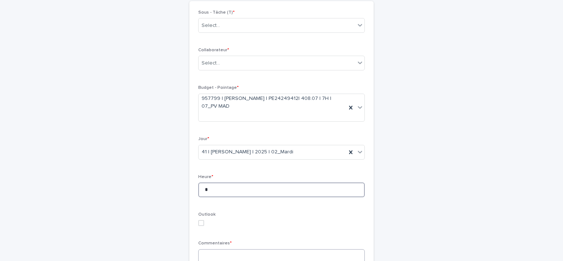
scroll to position [111, 0]
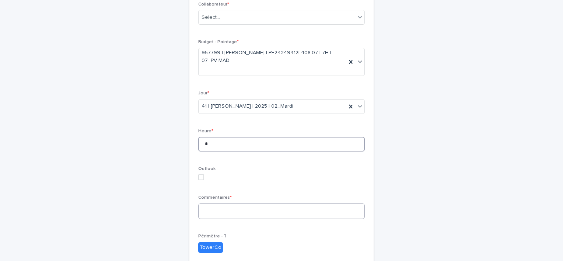
type input "*"
click at [237, 213] on textarea at bounding box center [281, 211] width 167 height 16
type textarea "*"
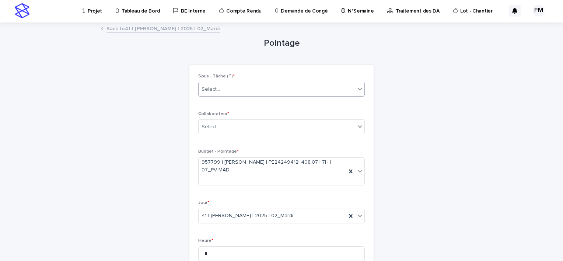
scroll to position [0, 0]
type textarea "**********"
click at [242, 92] on div "Select..." at bounding box center [277, 90] width 157 height 12
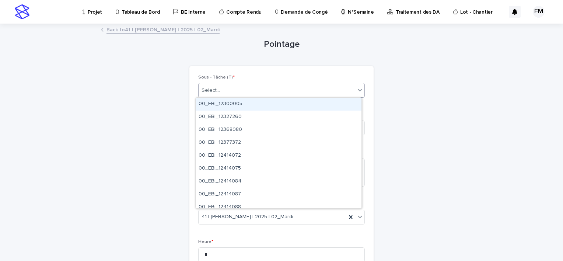
paste input "**********"
type input "**********"
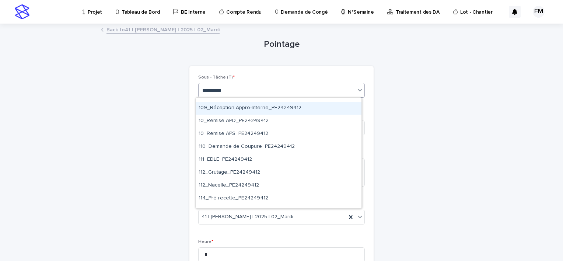
scroll to position [332, 0]
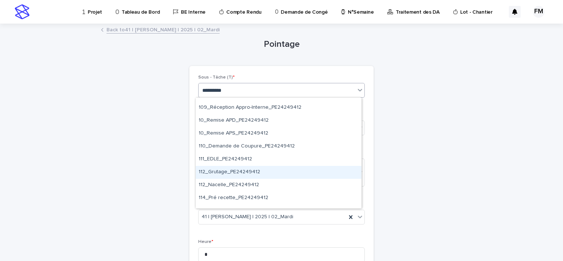
click at [231, 168] on div "112_Grutage_PE24249412" at bounding box center [279, 172] width 166 height 13
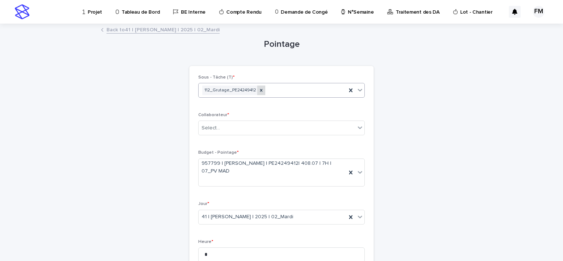
click at [259, 88] on icon at bounding box center [261, 90] width 5 height 5
click at [246, 94] on div "Select..." at bounding box center [277, 90] width 157 height 12
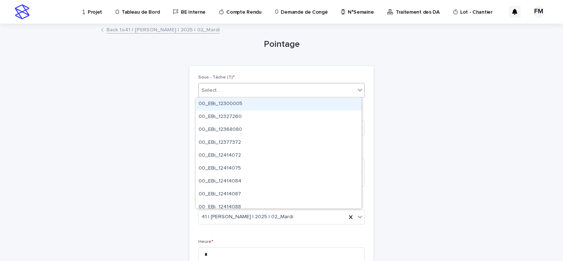
paste input "**********"
type input "**********"
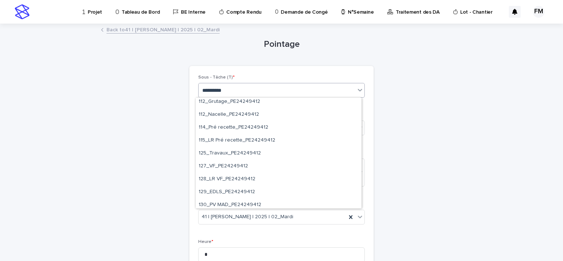
scroll to position [405, 0]
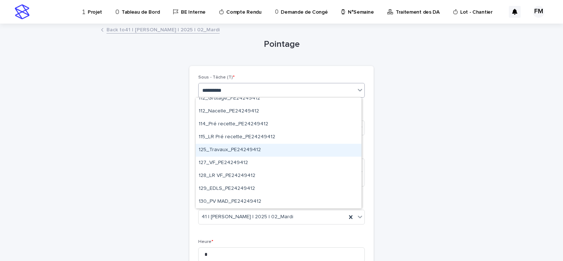
click at [237, 147] on div "125_Travaux_PE24249412" at bounding box center [279, 150] width 166 height 13
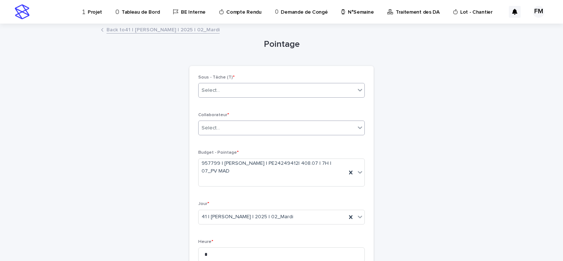
click at [222, 124] on div "Select..." at bounding box center [277, 128] width 157 height 12
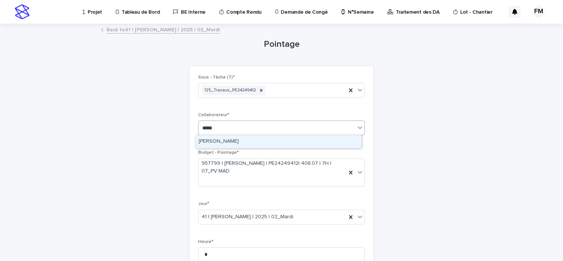
type input "******"
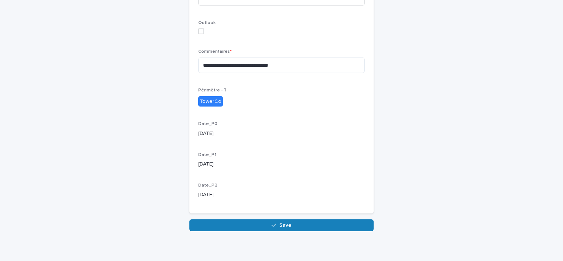
scroll to position [263, 0]
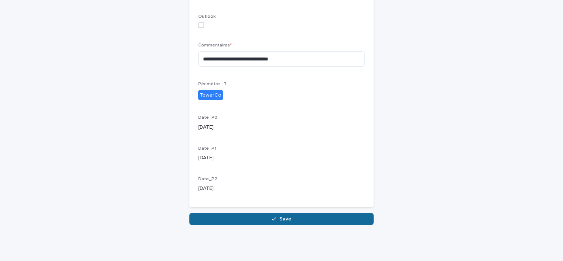
click at [246, 223] on button "Save" at bounding box center [281, 219] width 184 height 12
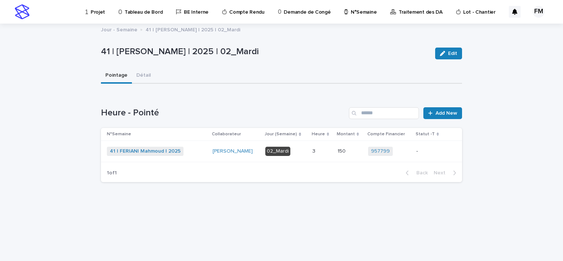
click at [332, 159] on td "3 3" at bounding box center [322, 151] width 25 height 21
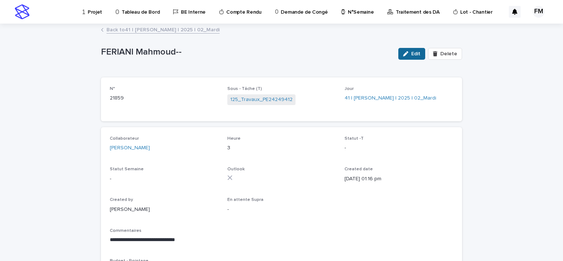
click at [412, 59] on button "Edit" at bounding box center [411, 54] width 27 height 12
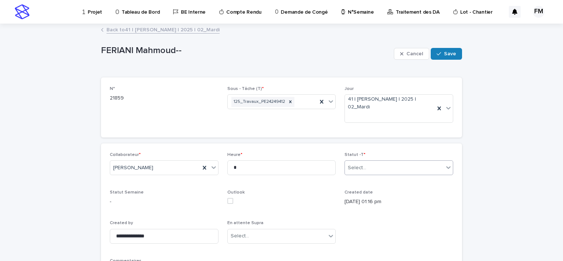
click at [360, 174] on div "Select..." at bounding box center [399, 167] width 109 height 15
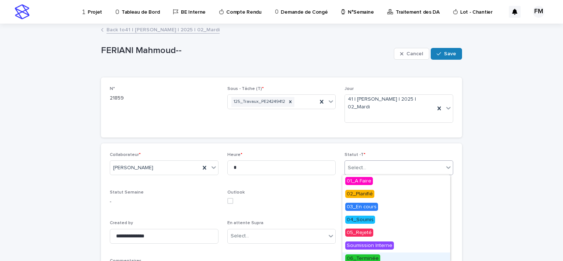
click at [363, 254] on span "06_Terminée" at bounding box center [362, 258] width 35 height 8
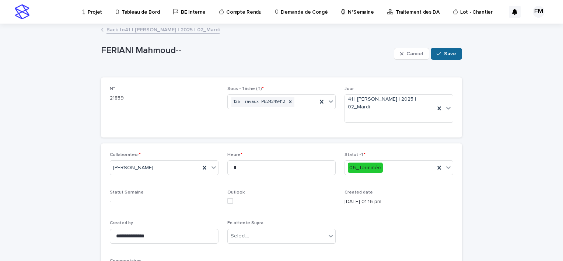
click at [443, 57] on button "Save" at bounding box center [446, 54] width 31 height 12
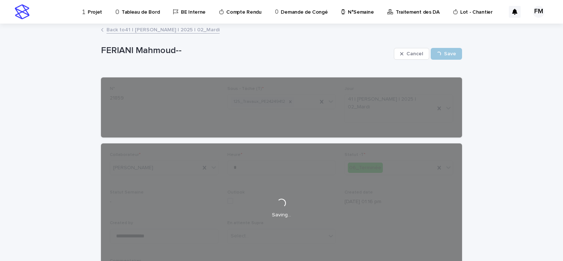
click at [198, 31] on link "Back to 41 | [PERSON_NAME] | 2025 | 02_Mardi" at bounding box center [162, 29] width 113 height 8
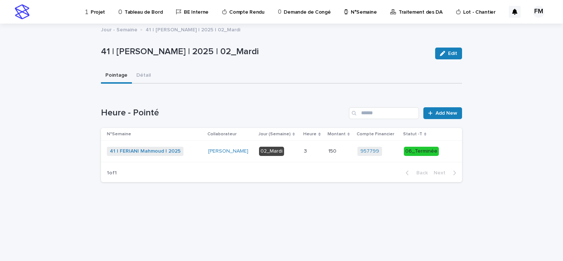
click at [282, 150] on div "02_Mardi" at bounding box center [271, 151] width 25 height 9
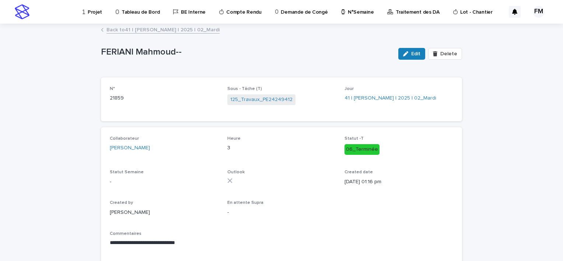
click at [182, 26] on link "Back to 41 | [PERSON_NAME] | 2025 | 02_Mardi" at bounding box center [162, 29] width 113 height 8
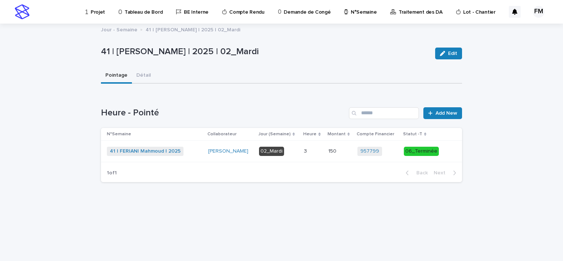
click at [314, 148] on p at bounding box center [313, 151] width 18 height 6
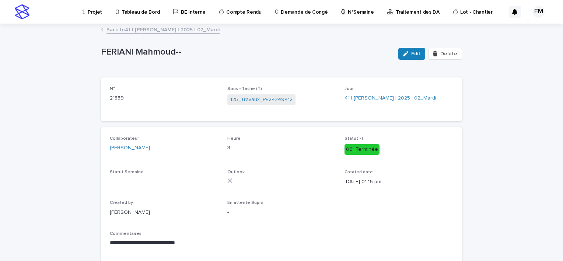
click at [160, 25] on link "Back to 41 | [PERSON_NAME] | 2025 | 02_Mardi" at bounding box center [162, 29] width 113 height 8
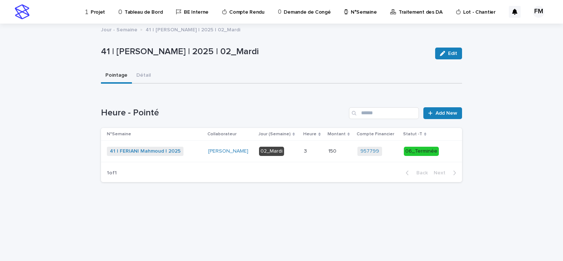
click at [288, 206] on div "Loading... Saving… Loading... Saving… 41 | [PERSON_NAME] | 2025 | 02_Mardi Edit…" at bounding box center [281, 133] width 368 height 219
click at [425, 116] on link "Add New" at bounding box center [442, 113] width 39 height 12
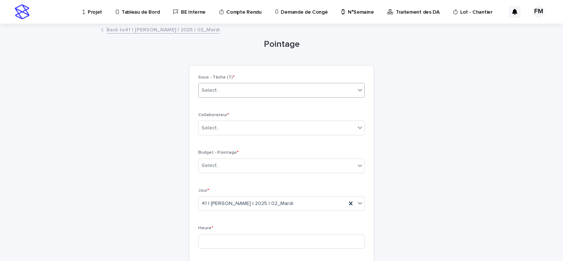
click at [203, 83] on div "Select..." at bounding box center [281, 90] width 167 height 15
click at [234, 156] on div "Budget - Pointage * Select..." at bounding box center [281, 164] width 167 height 29
click at [235, 161] on div "Select..." at bounding box center [277, 166] width 157 height 12
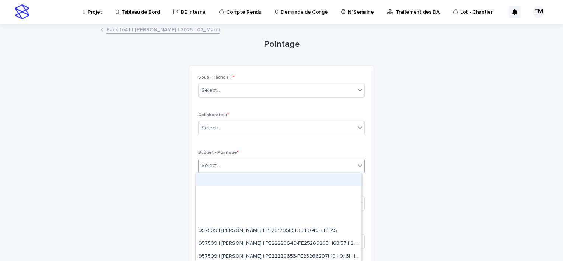
paste input "**********"
type input "**********"
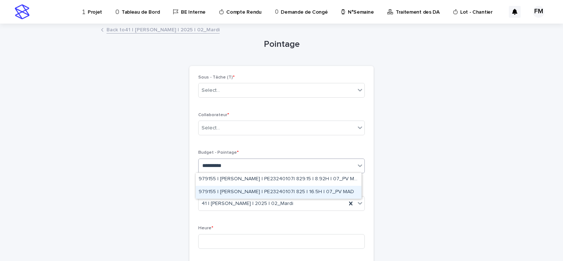
click at [247, 187] on div "979155 | [PERSON_NAME] | PE23240107| 825 | 16.5H | 07_PV MAD" at bounding box center [279, 192] width 166 height 13
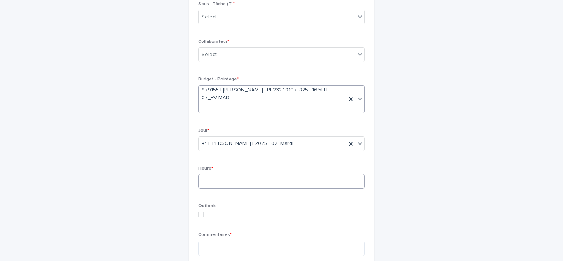
scroll to position [74, 0]
click at [228, 183] on input at bounding box center [281, 181] width 167 height 15
type input "*"
click at [249, 209] on div "Outlook" at bounding box center [281, 213] width 167 height 20
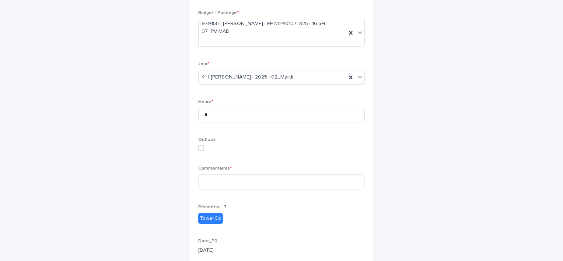
scroll to position [147, 0]
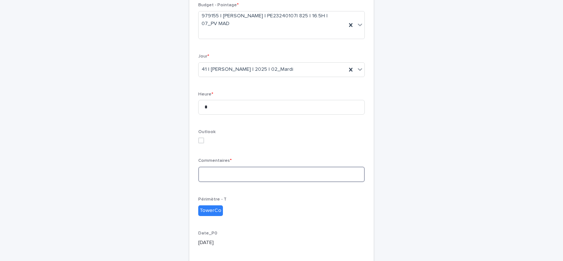
click at [232, 178] on textarea at bounding box center [281, 175] width 167 height 16
type textarea "*"
type textarea "**********"
drag, startPoint x: 291, startPoint y: 226, endPoint x: 283, endPoint y: 226, distance: 8.5
click at [292, 227] on div "**********" at bounding box center [281, 120] width 167 height 386
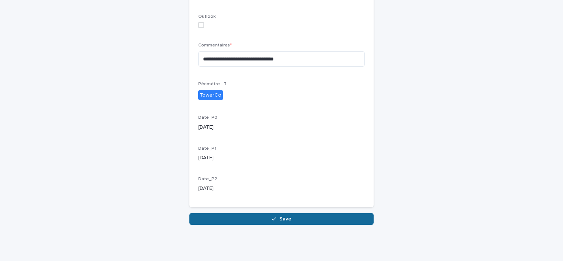
click at [259, 217] on button "Save" at bounding box center [281, 219] width 184 height 12
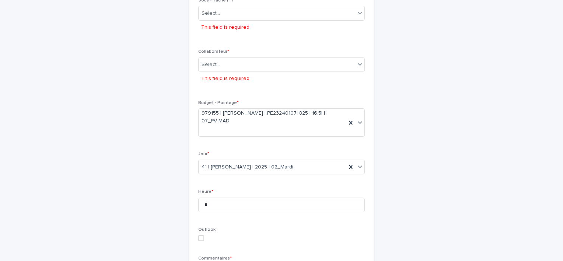
scroll to position [80, 0]
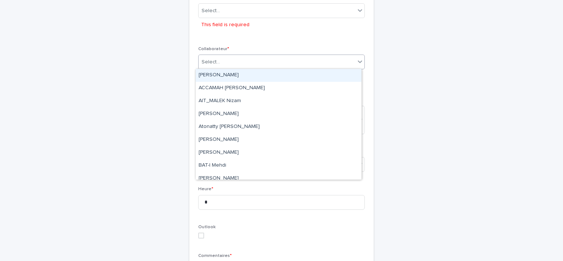
click at [236, 56] on div "Select..." at bounding box center [277, 62] width 157 height 12
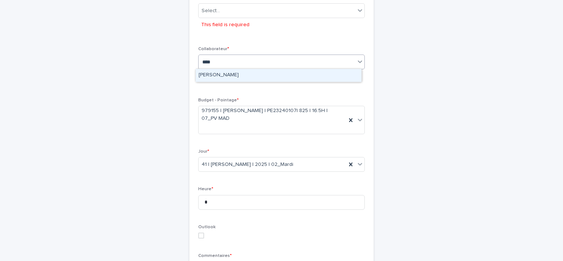
type input "*****"
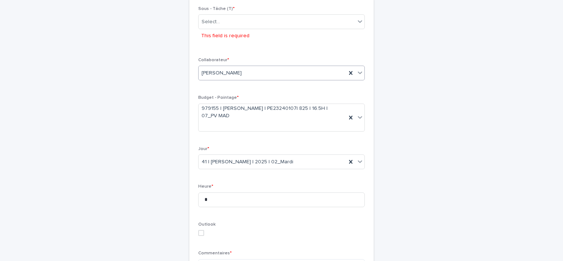
scroll to position [68, 0]
click at [237, 18] on div "Select..." at bounding box center [277, 23] width 157 height 12
type input "*"
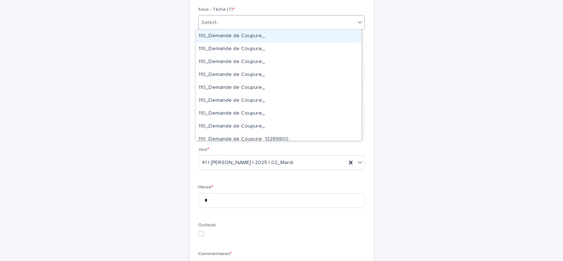
type input "*"
paste input "**********"
type input "**********"
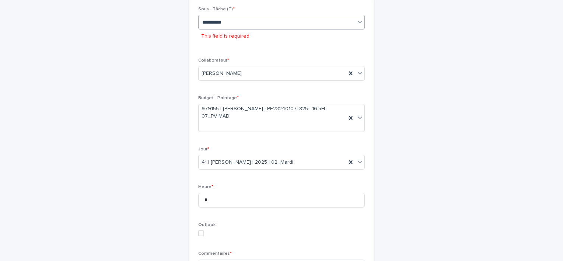
scroll to position [55, 0]
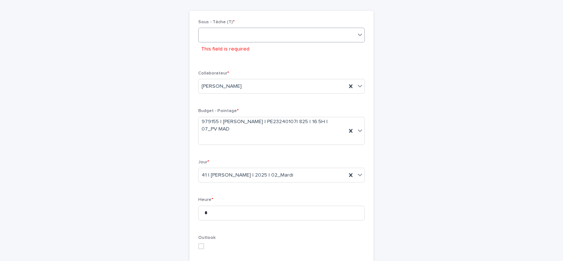
click at [255, 33] on div "PE23240107" at bounding box center [277, 35] width 157 height 12
click at [257, 33] on div "Select..." at bounding box center [277, 35] width 157 height 12
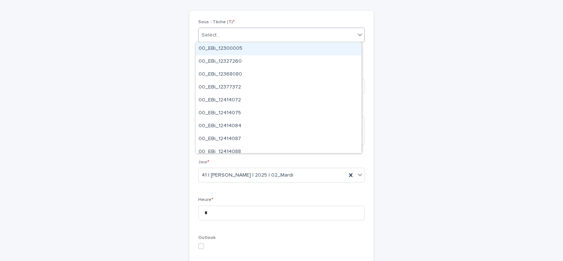
paste input "**********"
type input "**********"
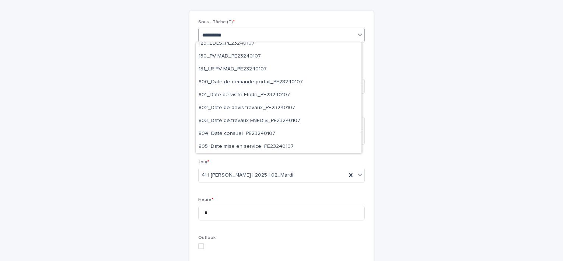
scroll to position [431, 0]
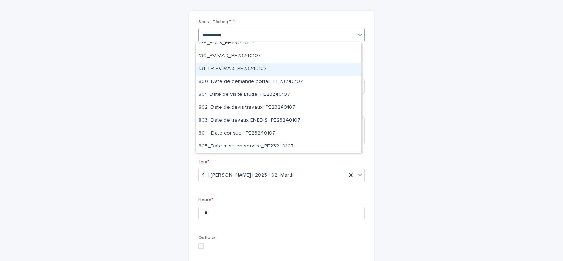
drag, startPoint x: 237, startPoint y: 88, endPoint x: 239, endPoint y: 73, distance: 15.2
click at [239, 73] on div "131_LR PV MAD_PE23240107" at bounding box center [279, 69] width 166 height 13
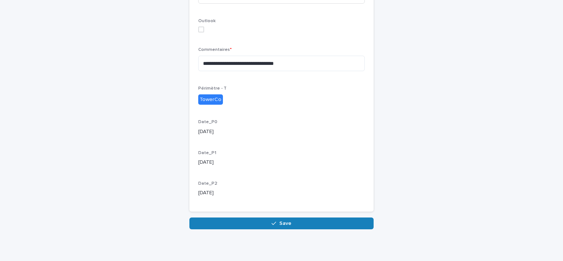
scroll to position [263, 0]
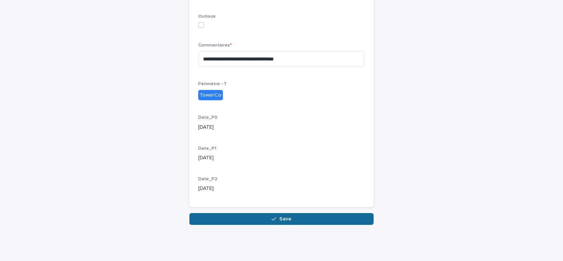
click at [260, 218] on button "Save" at bounding box center [281, 219] width 184 height 12
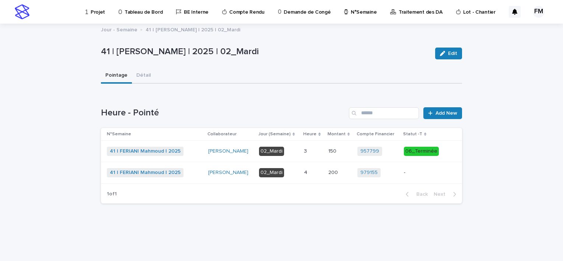
click at [411, 177] on div "-" at bounding box center [423, 173] width 39 height 12
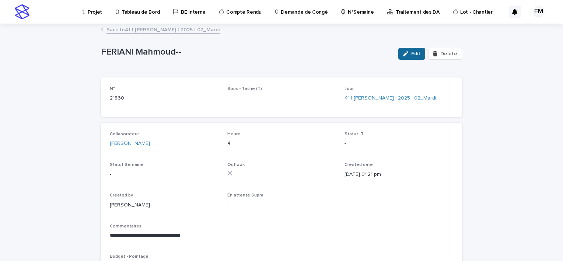
click at [417, 53] on span "Edit" at bounding box center [415, 53] width 9 height 5
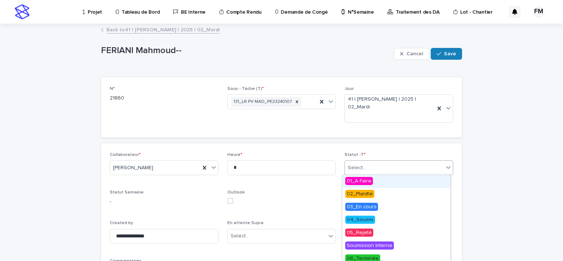
click at [382, 168] on div "Select..." at bounding box center [394, 168] width 99 height 12
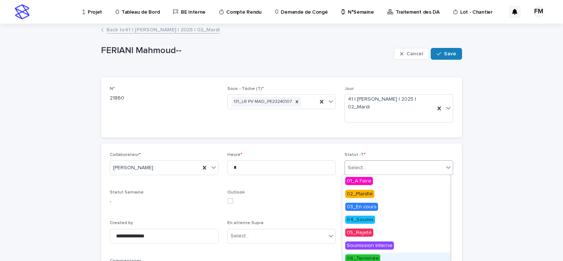
click at [371, 256] on span "06_Terminée" at bounding box center [362, 258] width 35 height 8
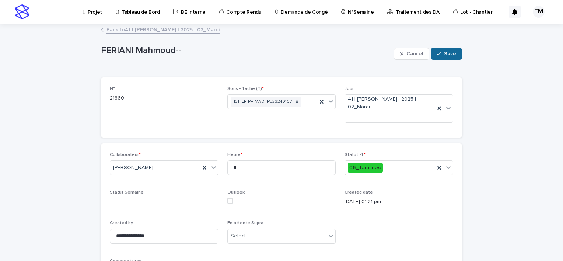
click at [447, 58] on button "Save" at bounding box center [446, 54] width 31 height 12
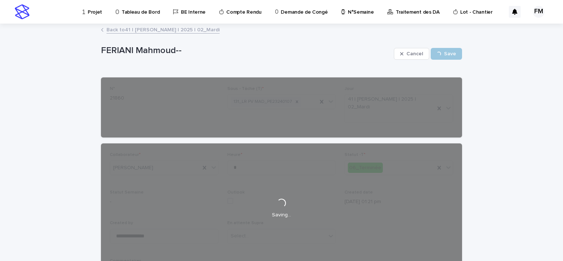
click at [158, 32] on link "Back to 41 | [PERSON_NAME] | 2025 | 02_Mardi" at bounding box center [162, 29] width 113 height 8
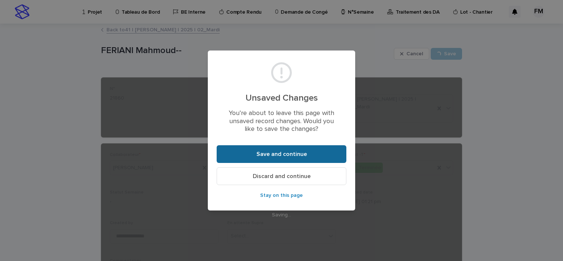
click at [273, 153] on span "Save and continue" at bounding box center [281, 154] width 50 height 6
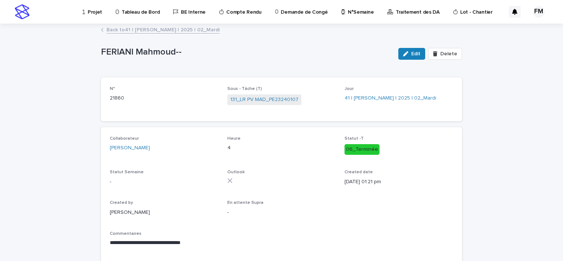
click at [138, 35] on div "**********" at bounding box center [281, 160] width 361 height 273
click at [142, 31] on link "Back to 41 | [PERSON_NAME] | 2025 | 02_Mardi" at bounding box center [162, 29] width 113 height 8
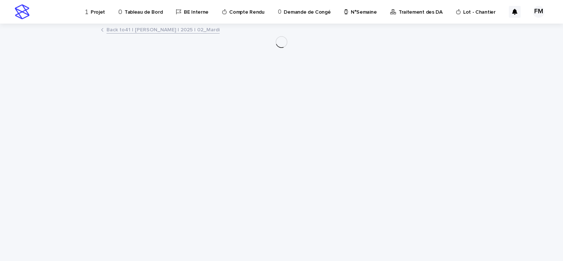
click at [112, 30] on link "Back to 41 | [PERSON_NAME] | 2025 | 02_Mardi" at bounding box center [162, 29] width 113 height 8
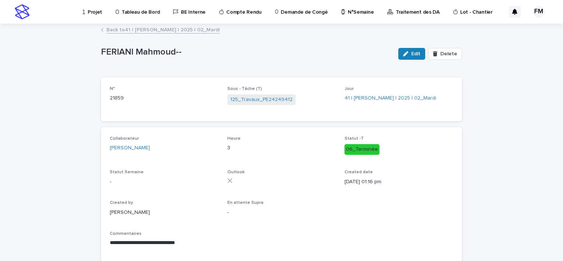
click at [117, 32] on link "Back to 41 | [PERSON_NAME] | 2025 | 02_Mardi" at bounding box center [162, 29] width 113 height 8
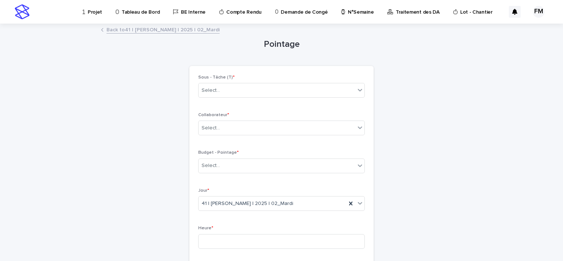
click at [122, 32] on link "Back to 41 | [PERSON_NAME] | 2025 | 02_Mardi" at bounding box center [162, 29] width 113 height 8
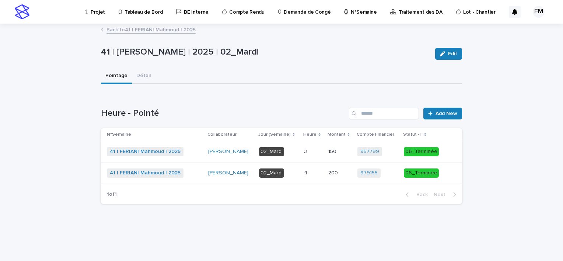
click at [122, 32] on link "Back to 41 | [PERSON_NAME] | 2025" at bounding box center [150, 29] width 89 height 8
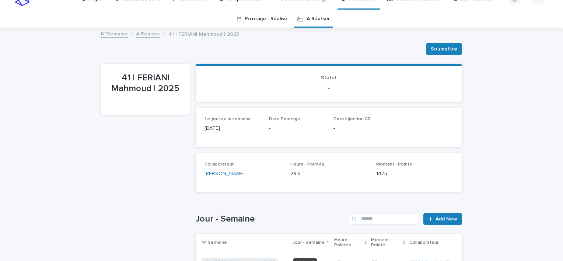
scroll to position [221, 0]
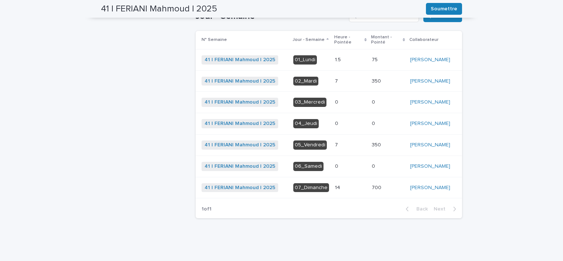
click at [345, 60] on div "1.5 1.5" at bounding box center [350, 60] width 31 height 12
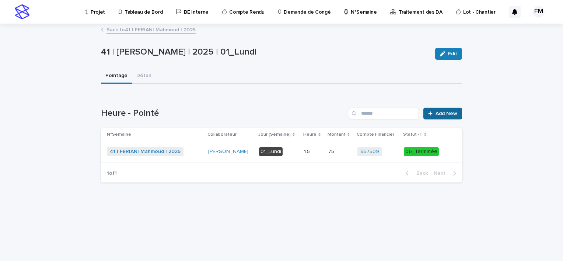
click at [438, 117] on link "Add New" at bounding box center [442, 114] width 39 height 12
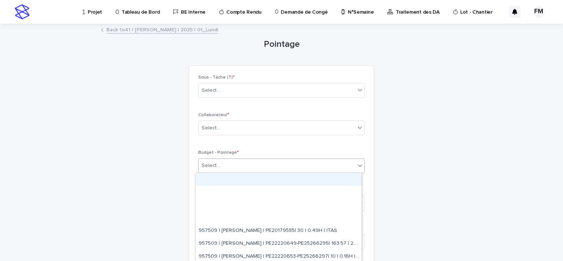
click at [235, 168] on div "Select..." at bounding box center [277, 166] width 157 height 12
paste input "**********"
type input "**********"
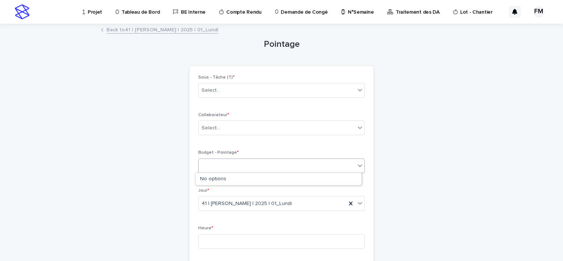
click at [199, 166] on div "PE22223214" at bounding box center [277, 166] width 157 height 12
paste input "**********"
type input "**********"
